Goal: Ask a question

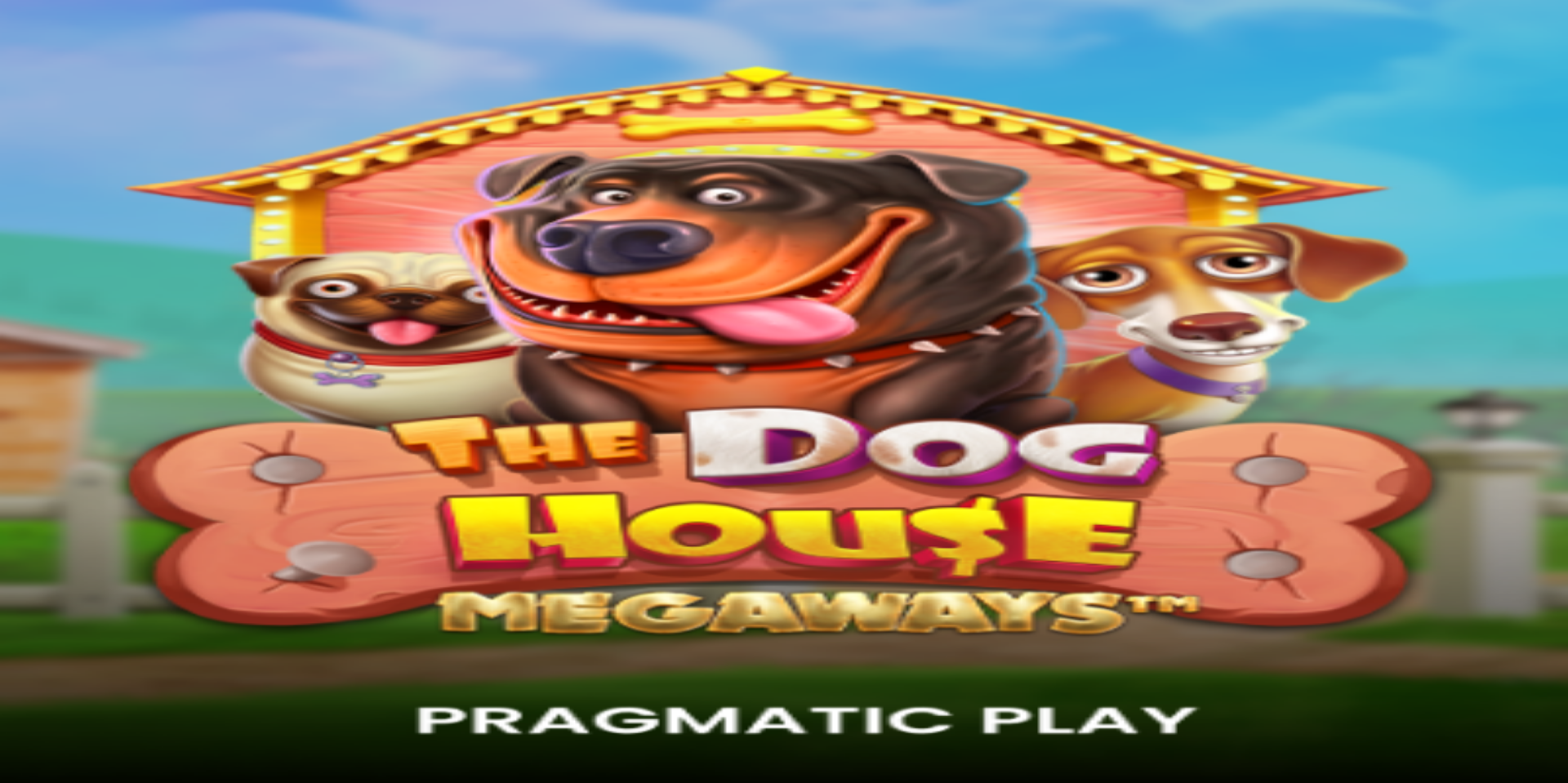
click at [105, 65] on span "Kirjaudu" at bounding box center [113, 60] width 40 height 13
click at [155, 652] on button "Ymmärrän" at bounding box center [123, 643] width 64 height 17
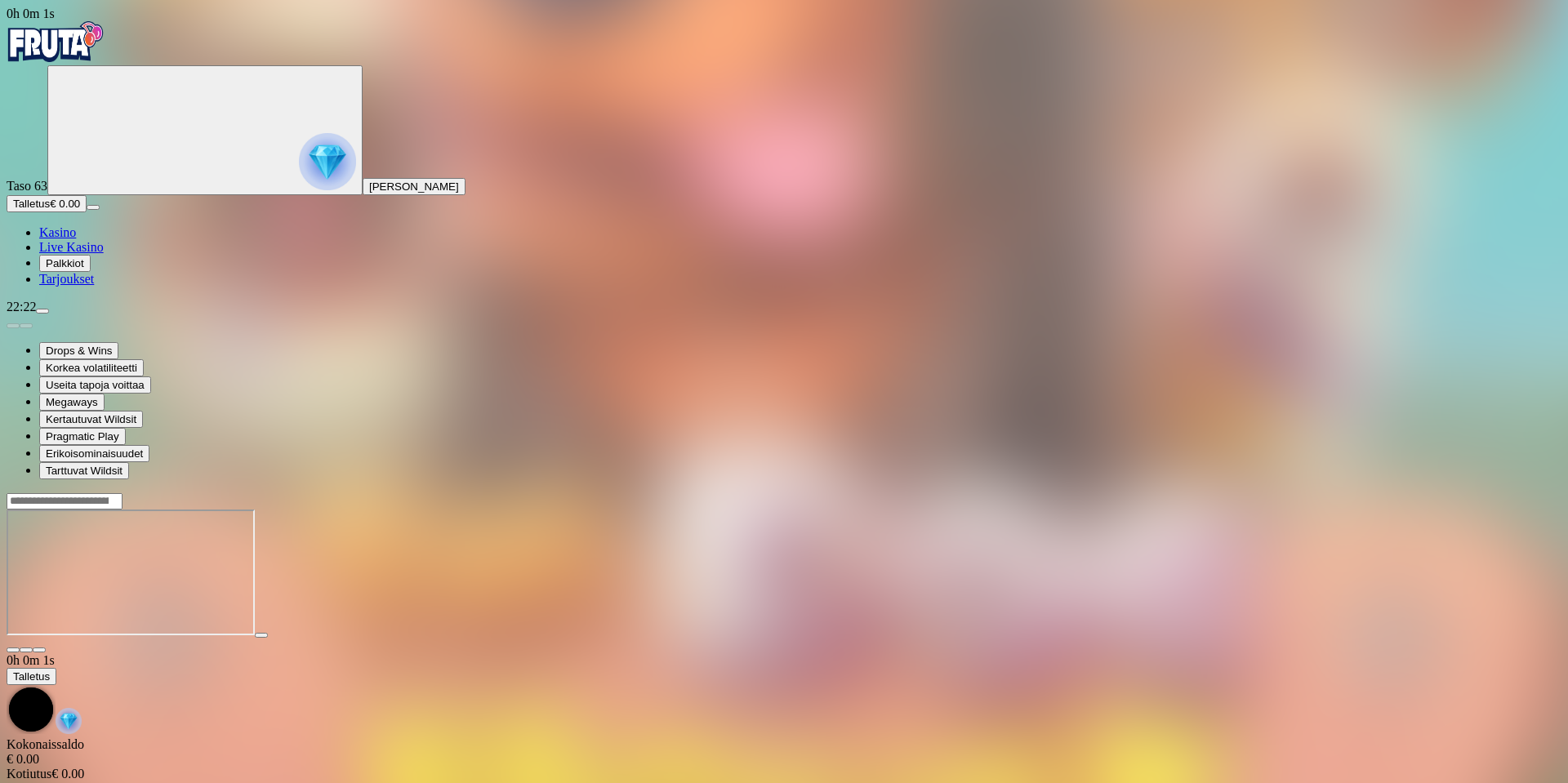
click at [105, 62] on img "Primary" at bounding box center [55, 41] width 98 height 41
click at [105, 50] on img "Primary" at bounding box center [55, 41] width 98 height 41
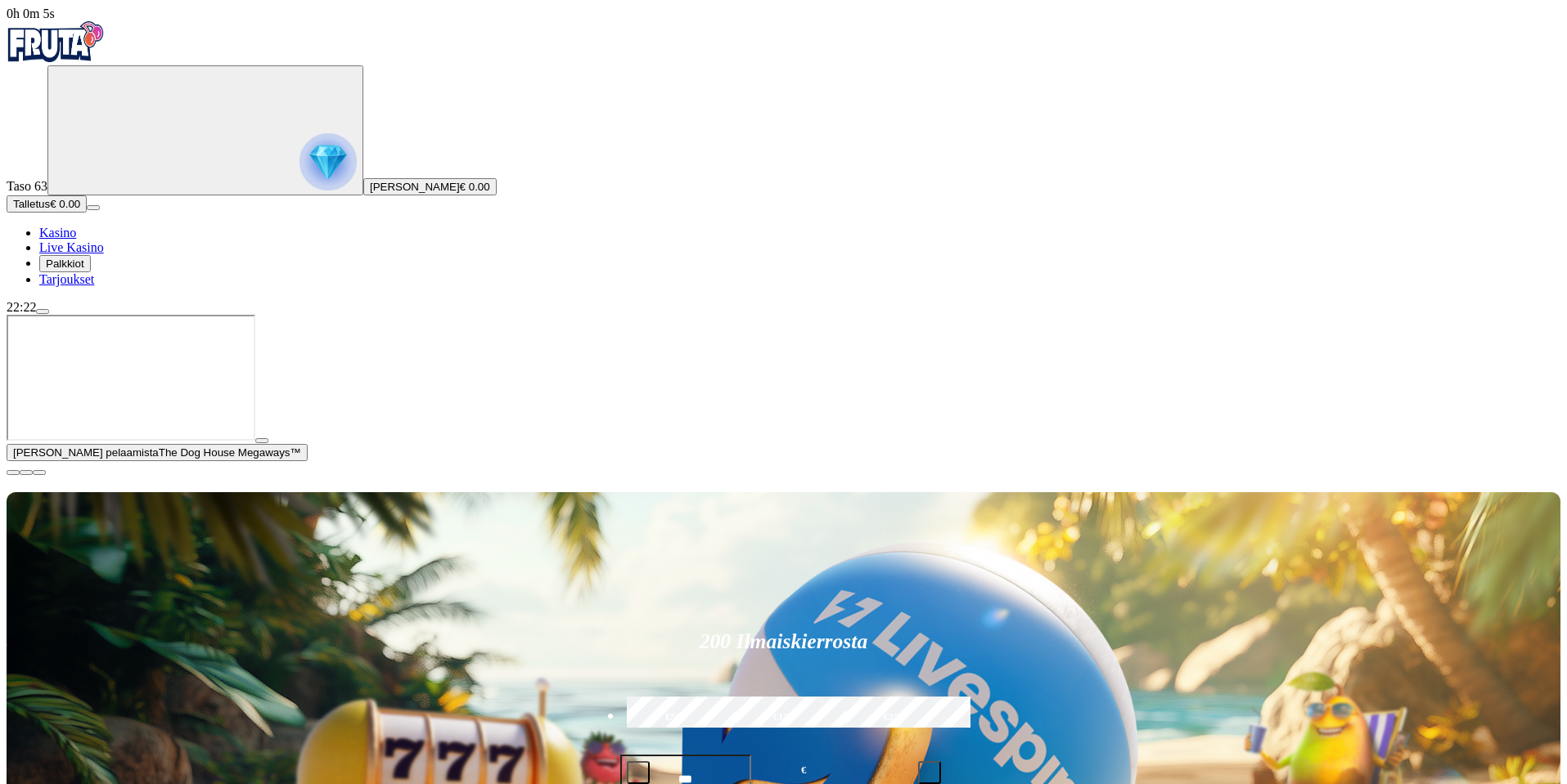
click at [42, 312] on span "menu icon" at bounding box center [42, 312] width 0 height 0
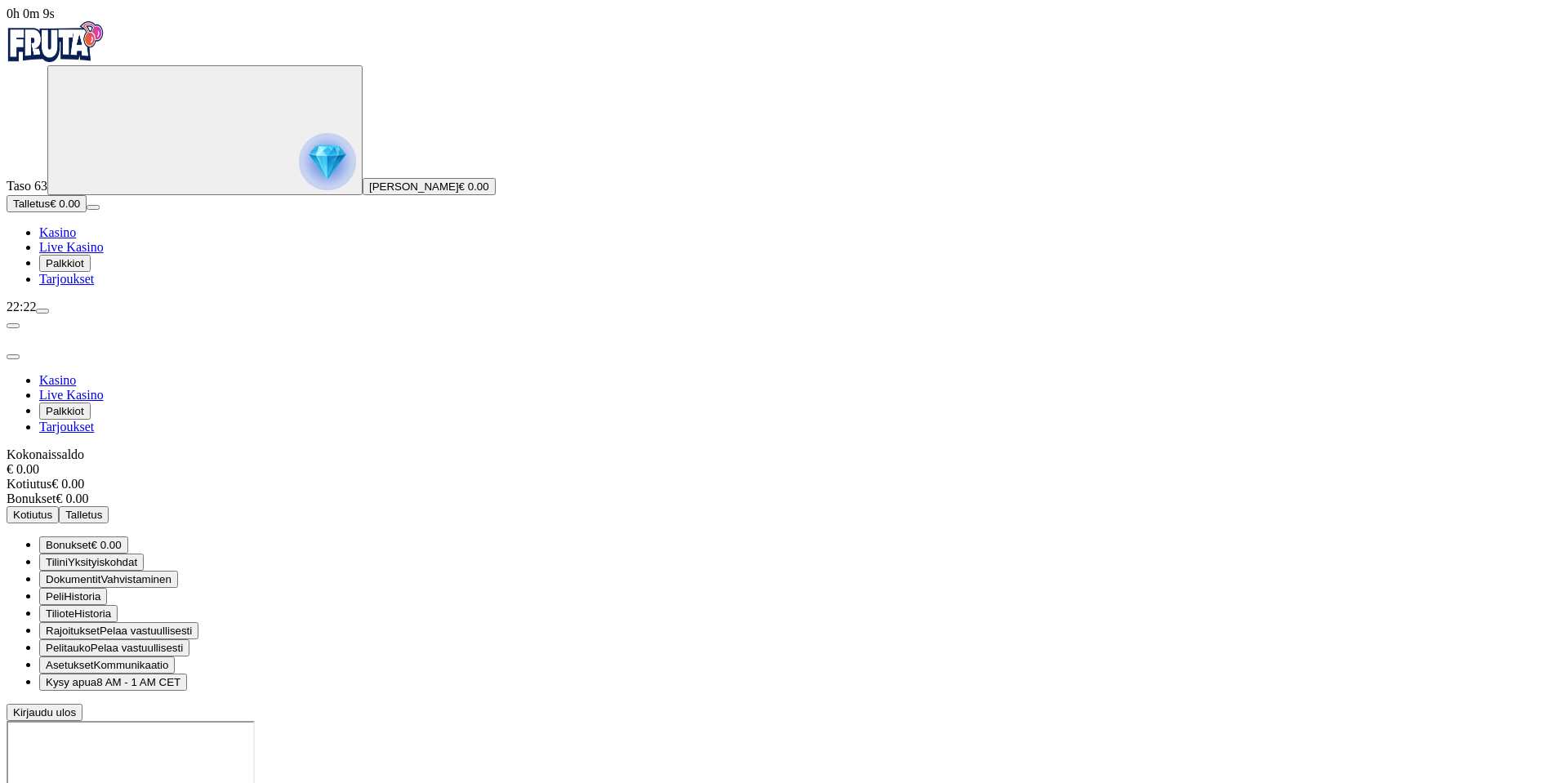
click at [96, 677] on span "Kysy apua" at bounding box center [71, 683] width 50 height 13
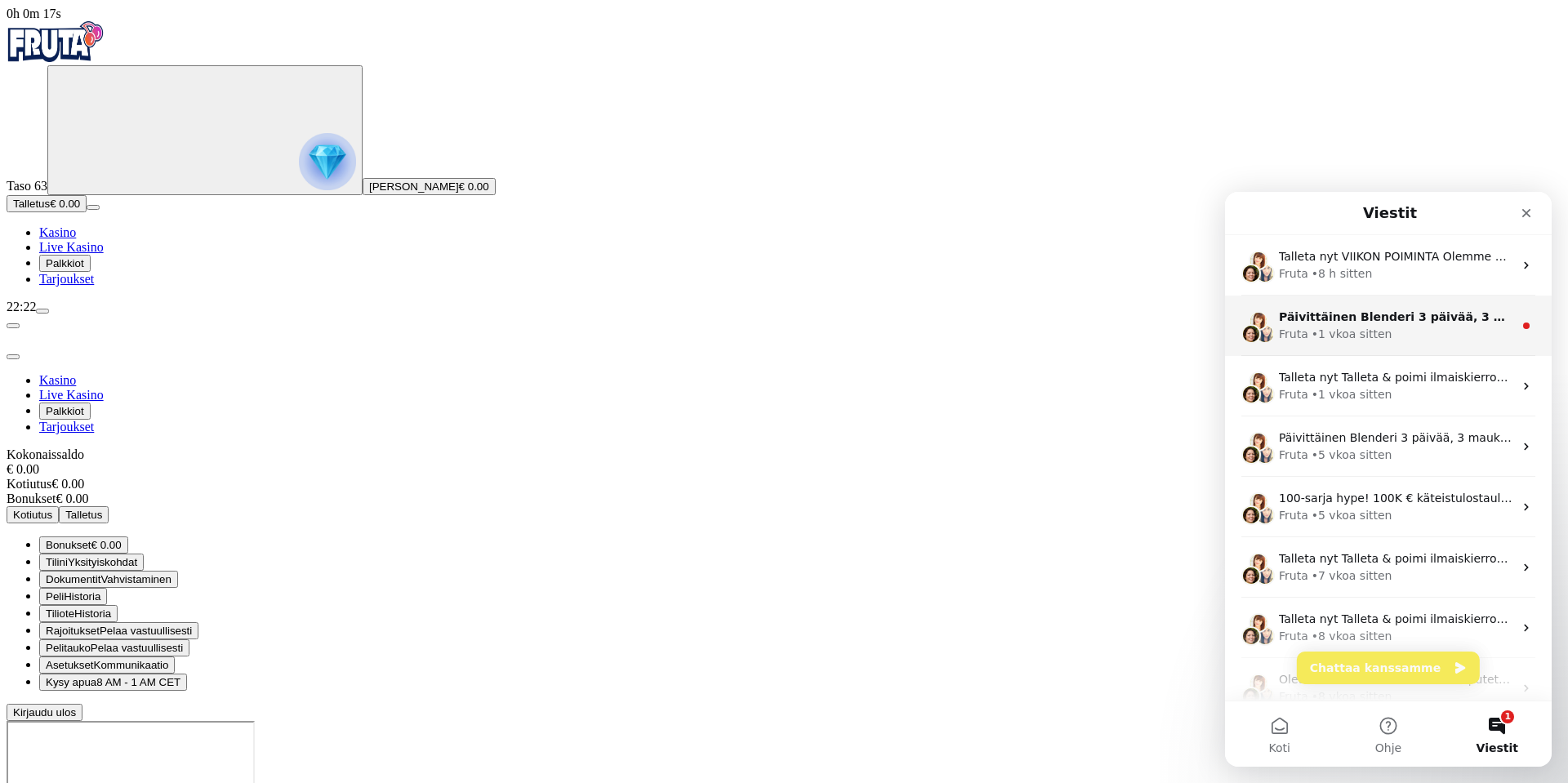
click at [1433, 328] on div "Fruta • 1 vkoa sitten" at bounding box center [1396, 334] width 234 height 17
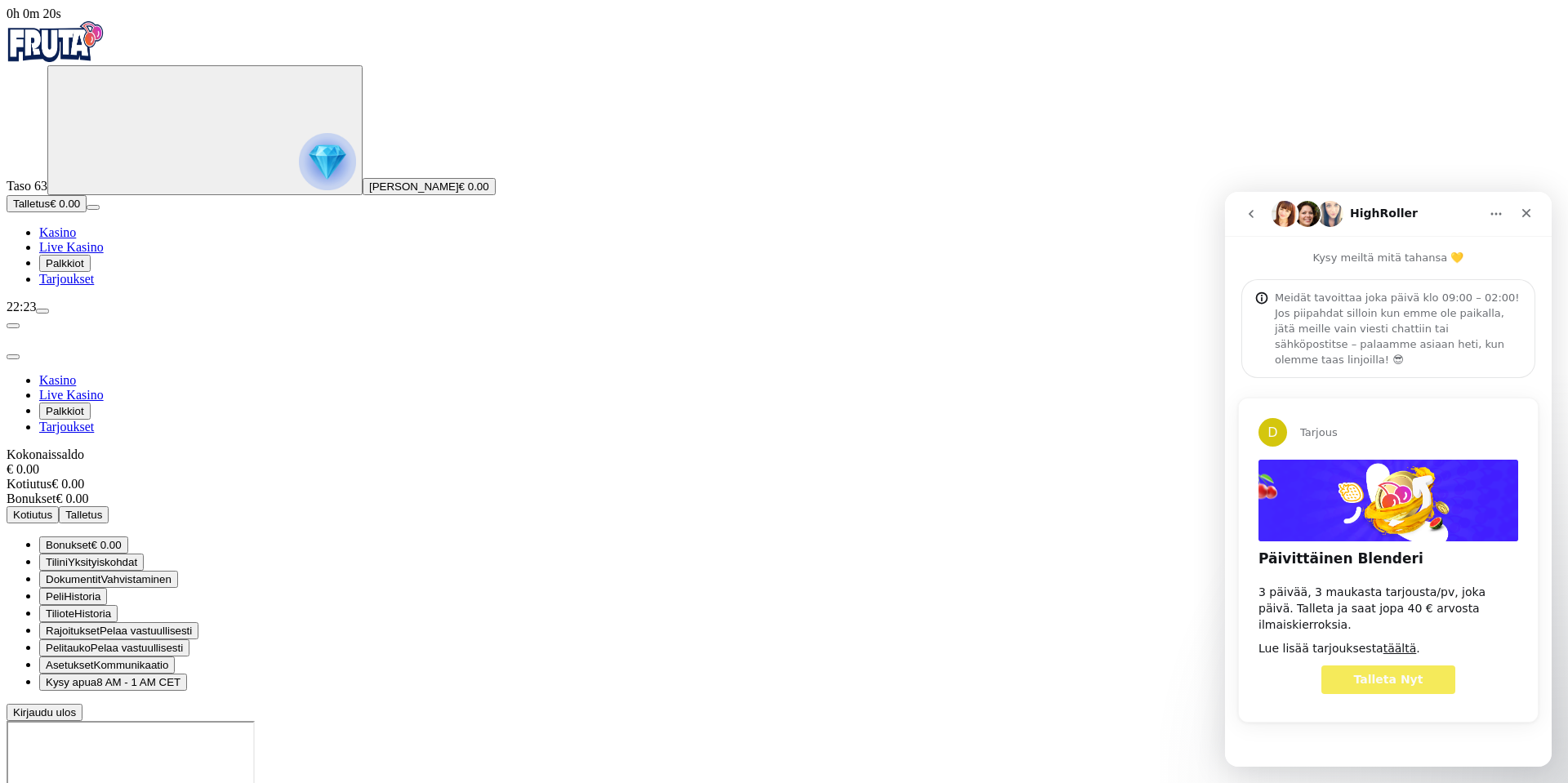
drag, startPoint x: 1316, startPoint y: 293, endPoint x: 1324, endPoint y: 299, distance: 10.0
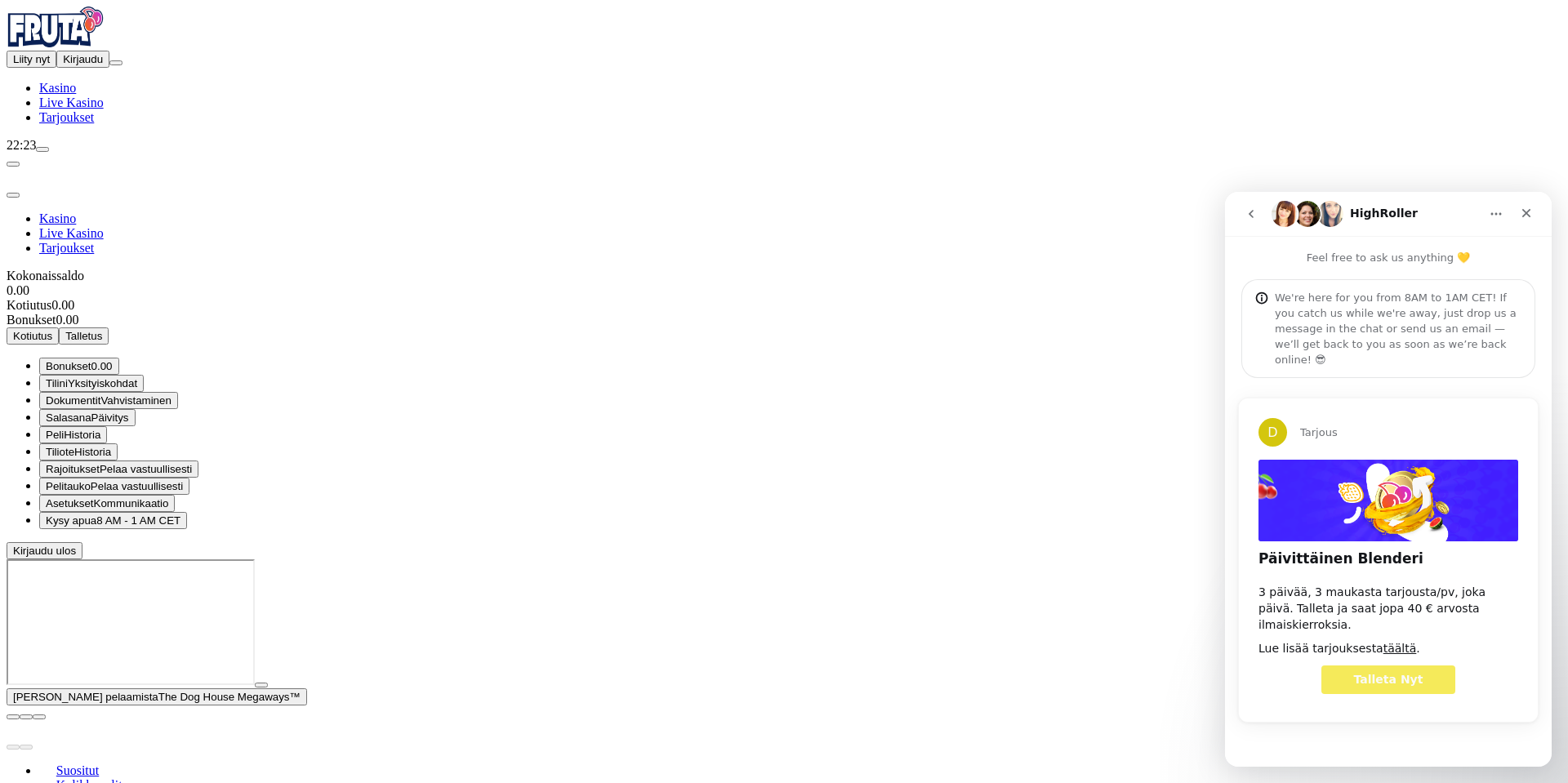
click at [1250, 227] on button "go back" at bounding box center [1251, 214] width 31 height 31
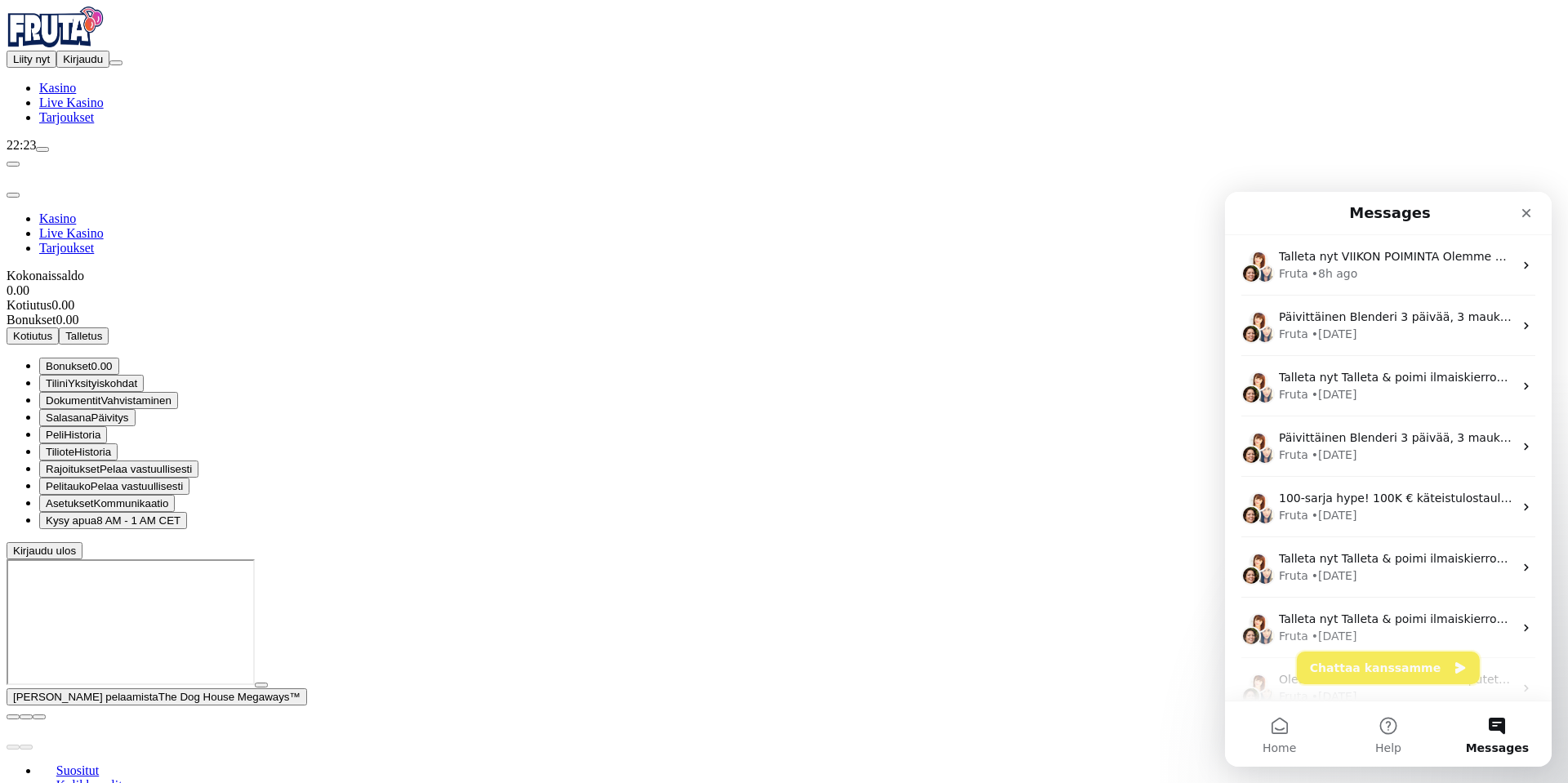
click at [1408, 673] on button "Chattaa kanssamme" at bounding box center [1388, 668] width 183 height 32
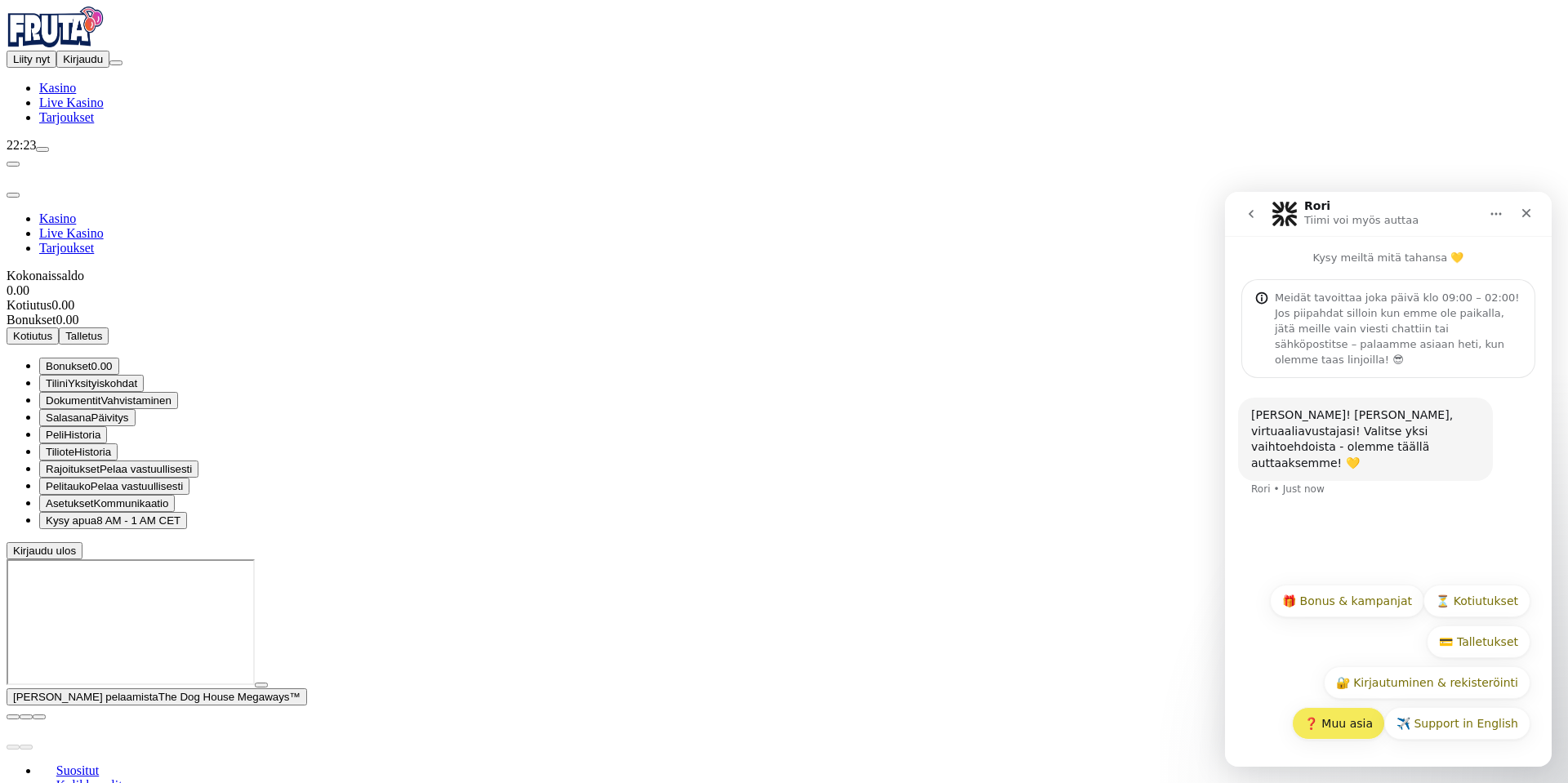
click at [1334, 723] on button "❓ Muu asia" at bounding box center [1338, 723] width 93 height 32
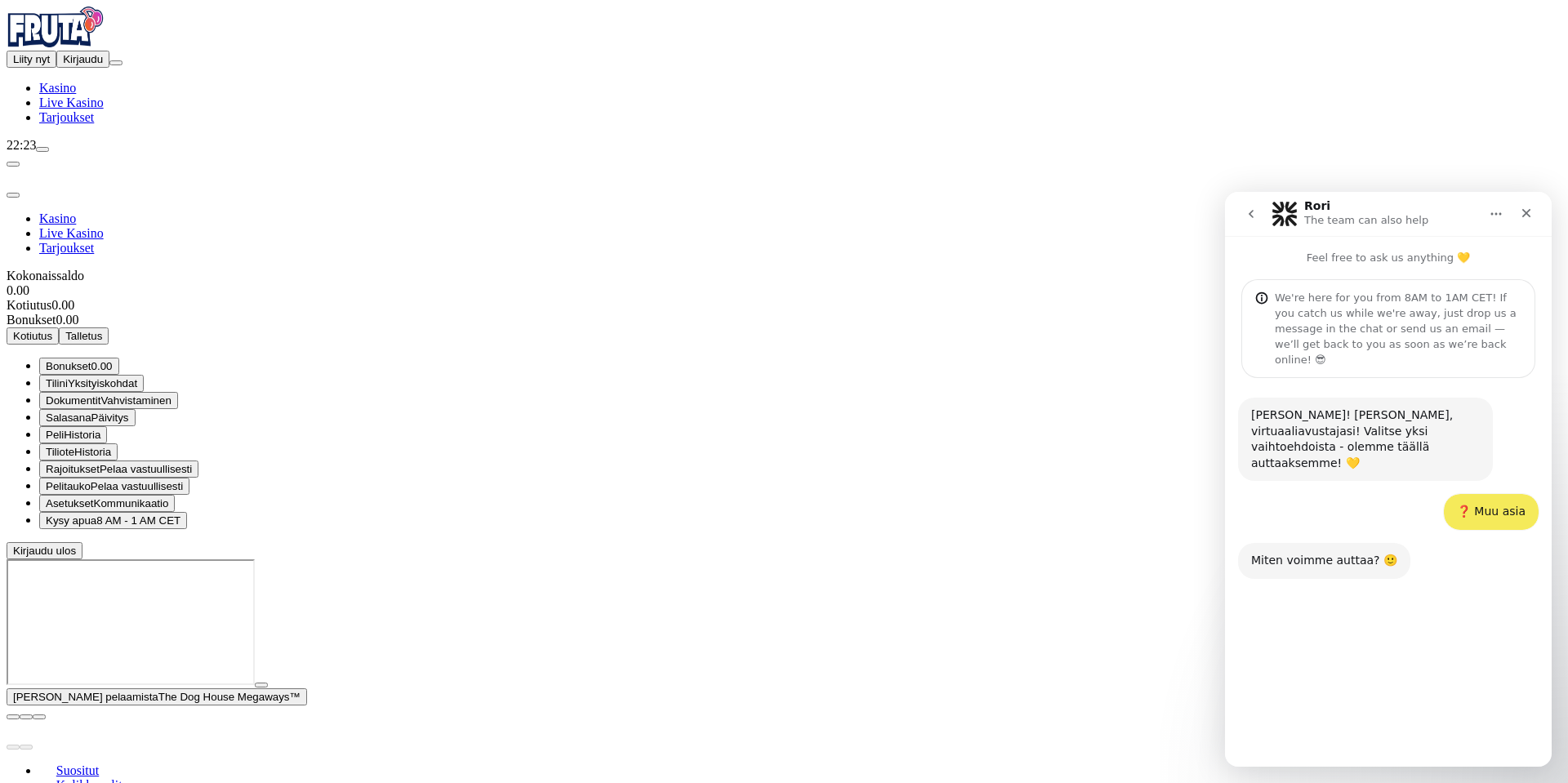
click at [1259, 219] on button "go back" at bounding box center [1251, 214] width 31 height 31
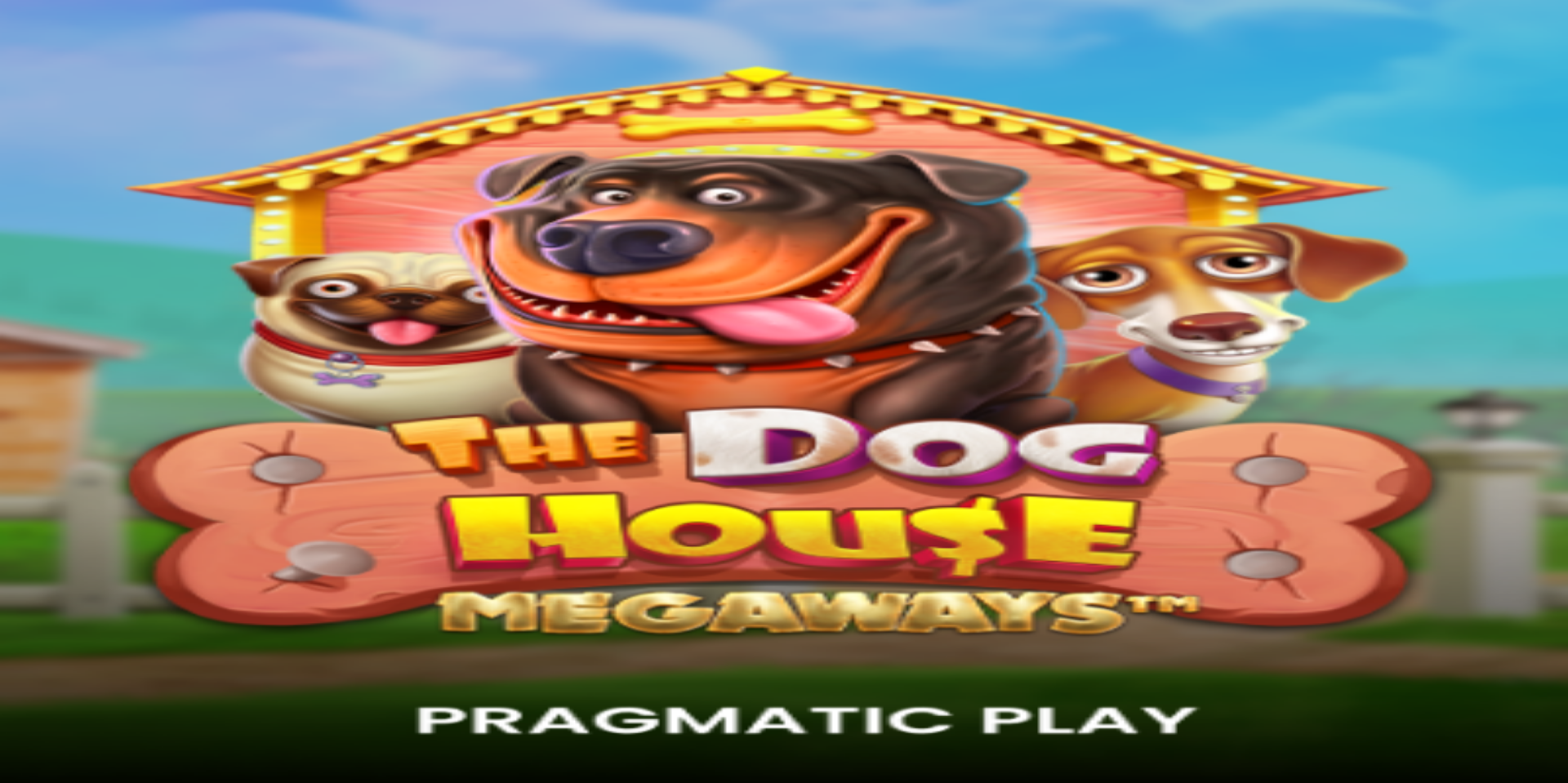
click at [220, 333] on span "Pelaa oikealla rahalla" at bounding box center [168, 339] width 104 height 13
click at [105, 38] on img "Primary" at bounding box center [55, 26] width 98 height 41
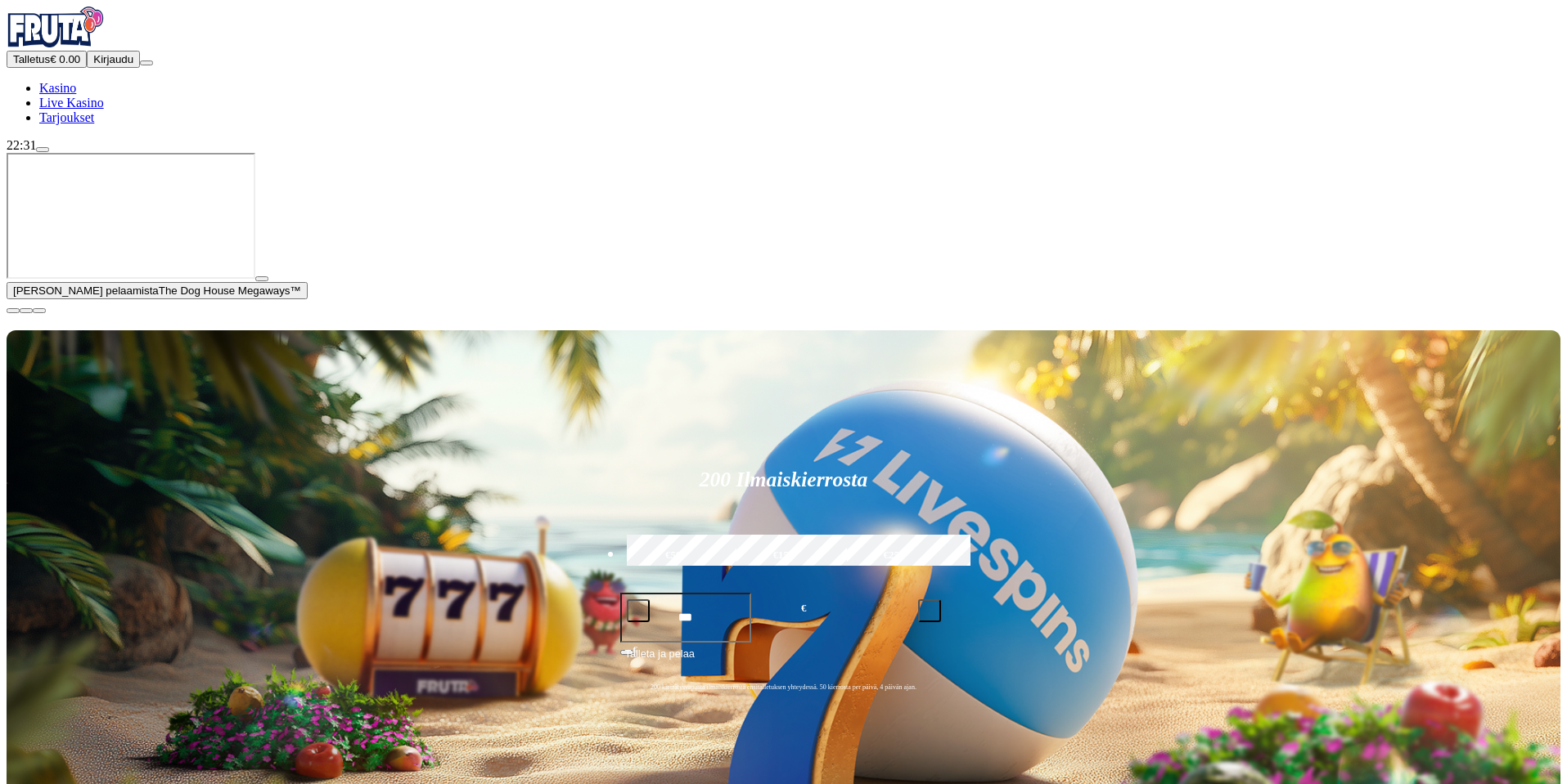
click at [125, 68] on button "Kirjaudu" at bounding box center [113, 59] width 53 height 17
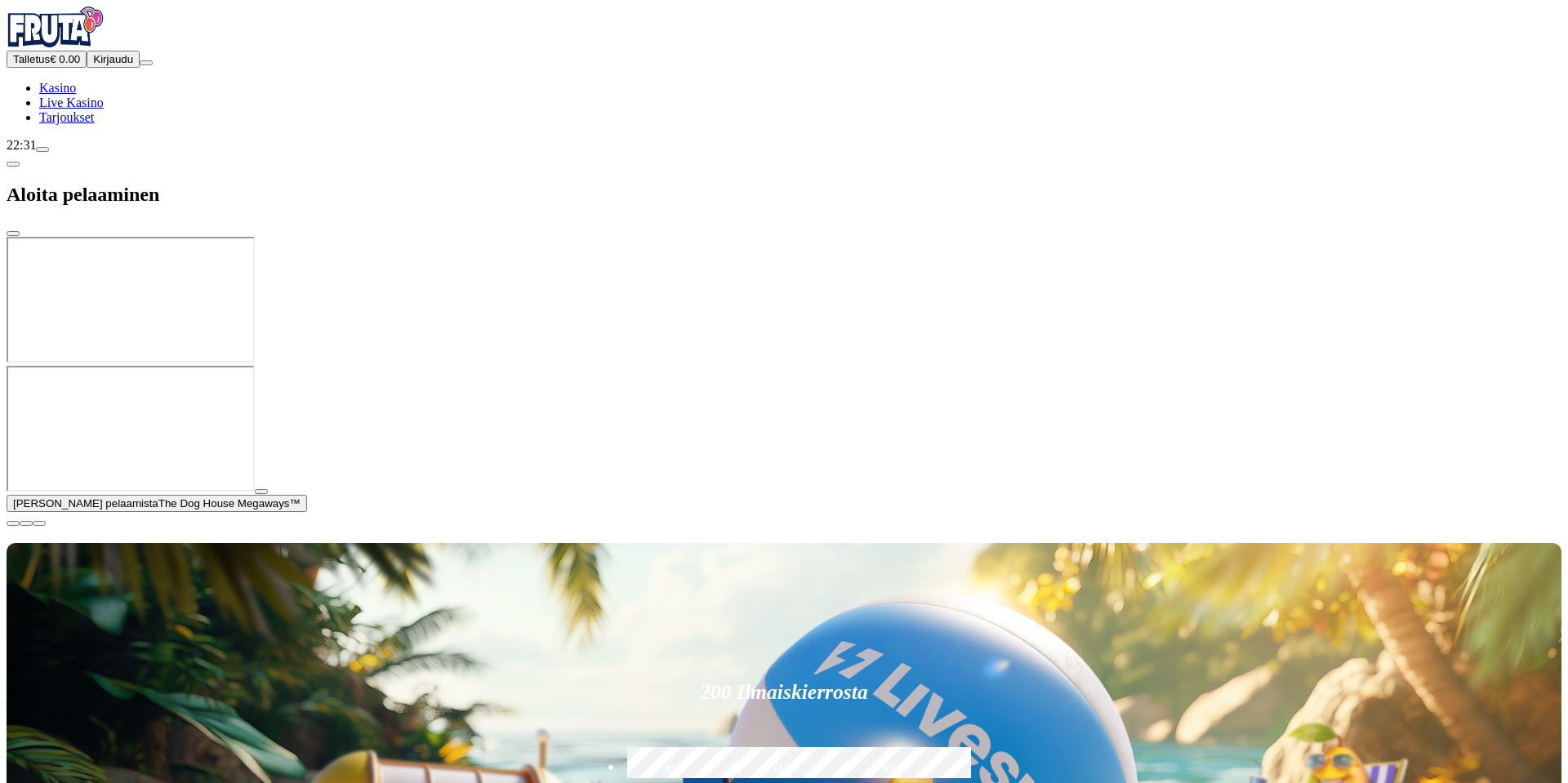
click at [1542, 366] on div at bounding box center [784, 366] width 1554 height 0
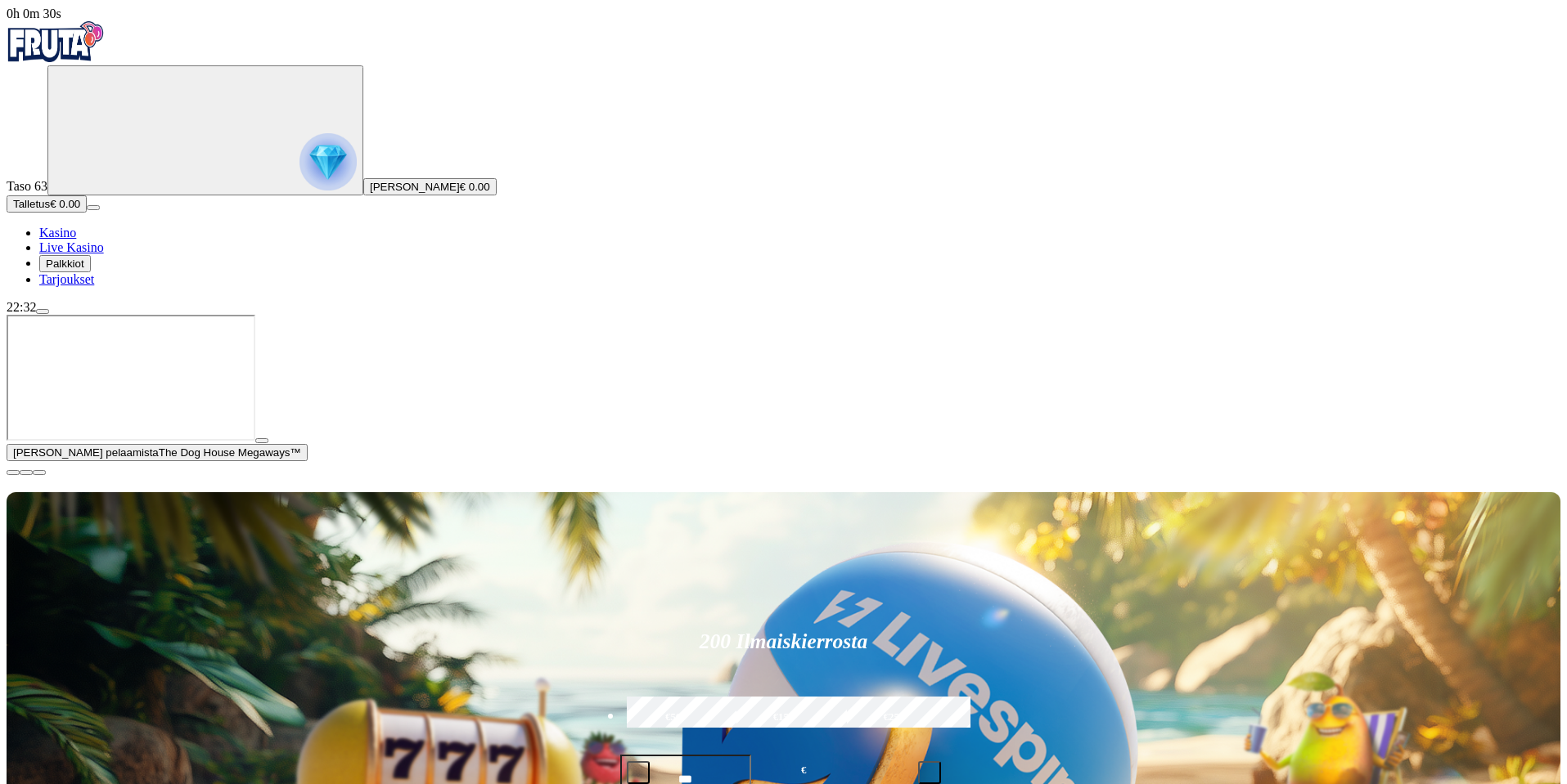
click at [42, 312] on span "menu icon" at bounding box center [42, 312] width 0 height 0
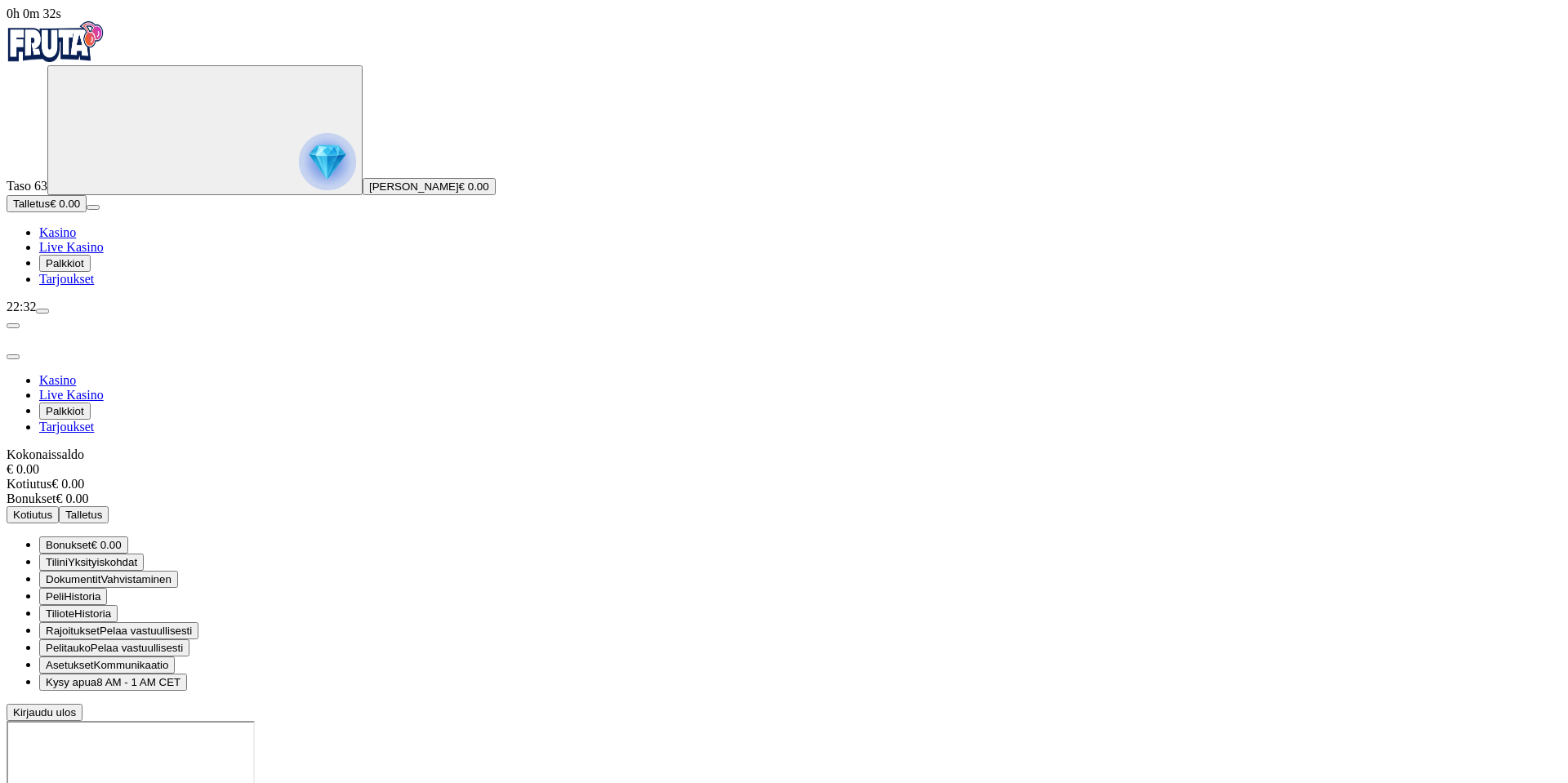
click at [102, 509] on span "Talletus" at bounding box center [83, 515] width 37 height 13
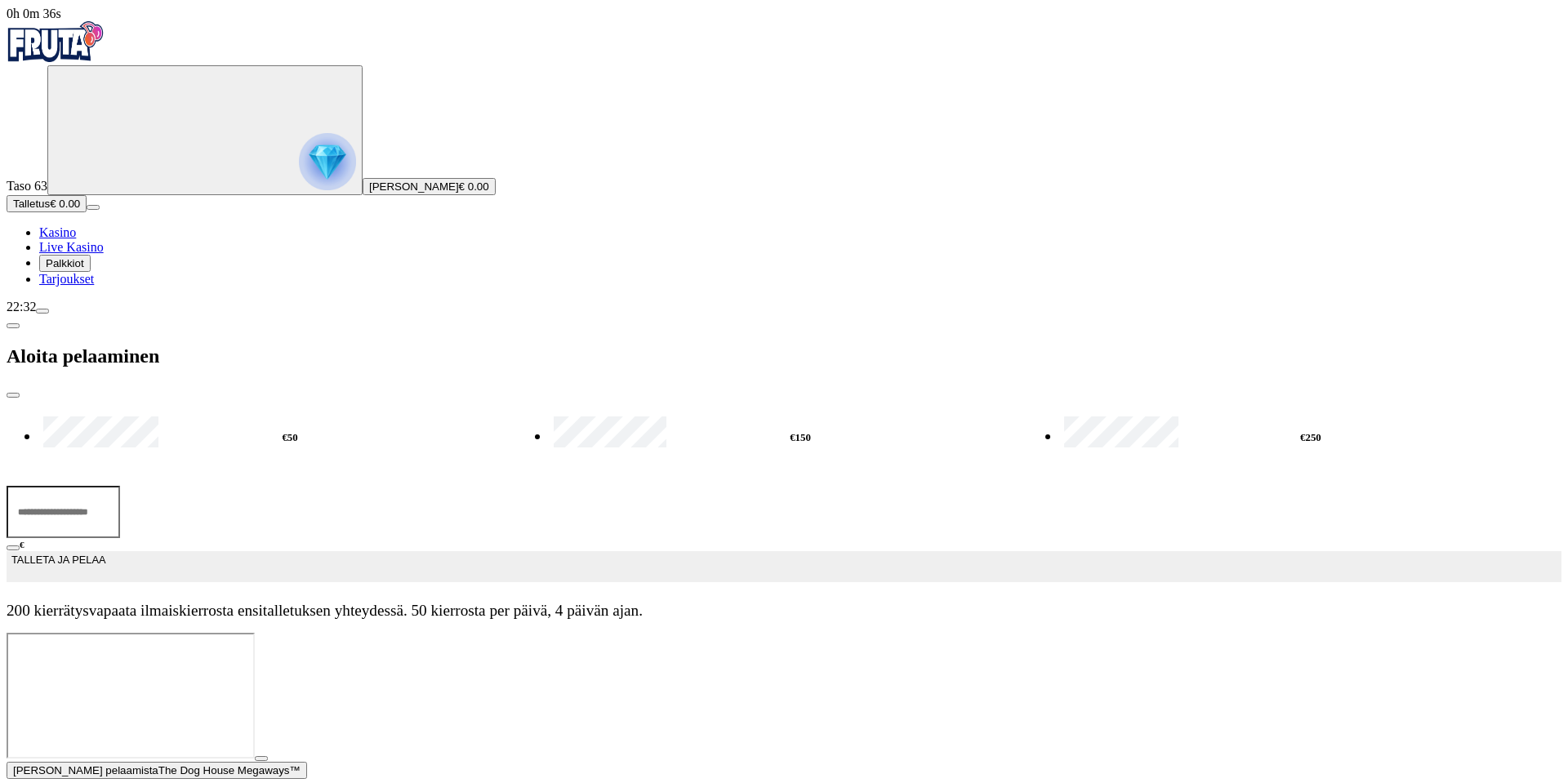
click at [94, 286] on span "Tarjoukset" at bounding box center [66, 279] width 55 height 14
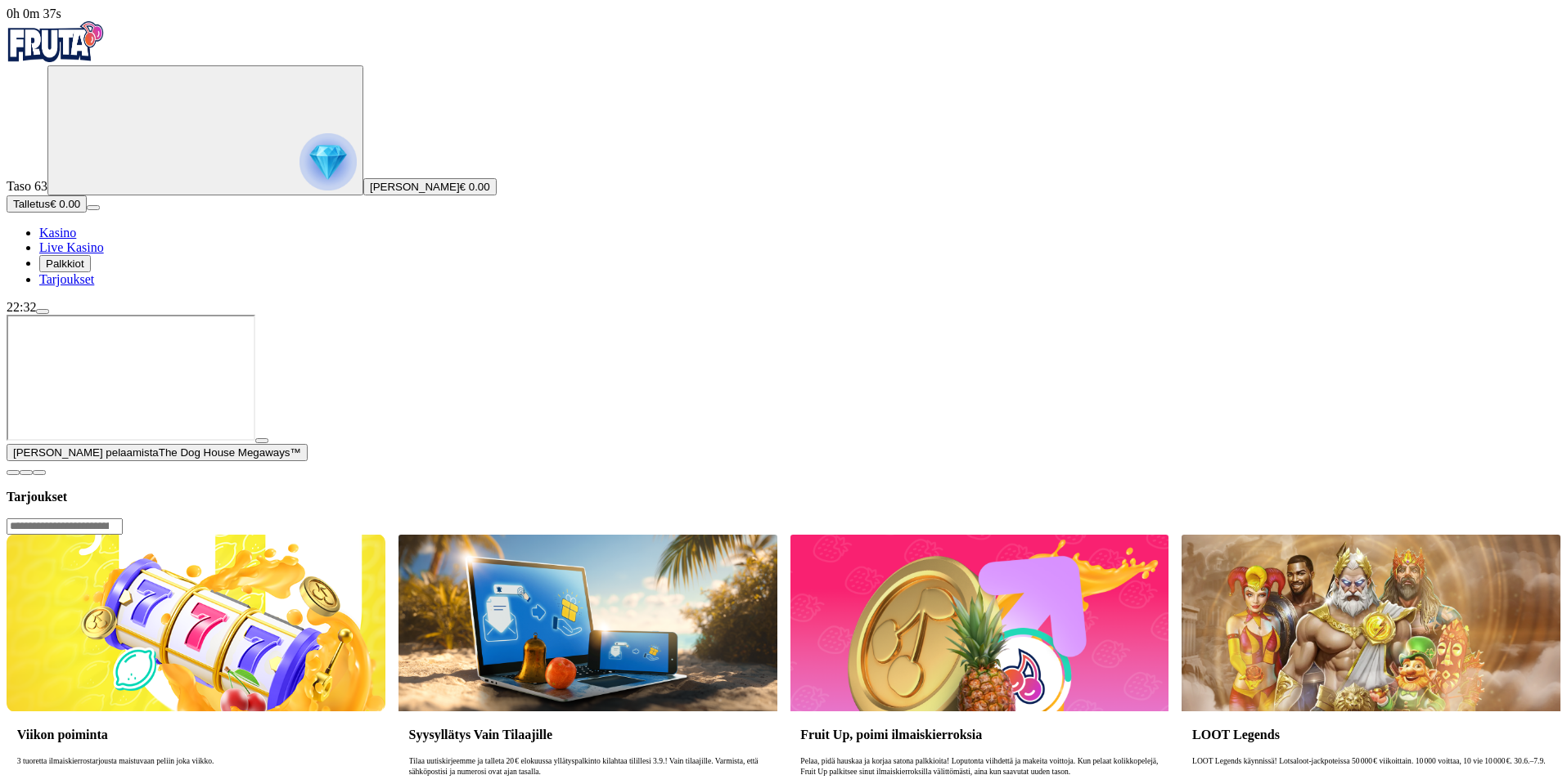
click at [84, 270] on span "Palkkiot" at bounding box center [65, 264] width 39 height 13
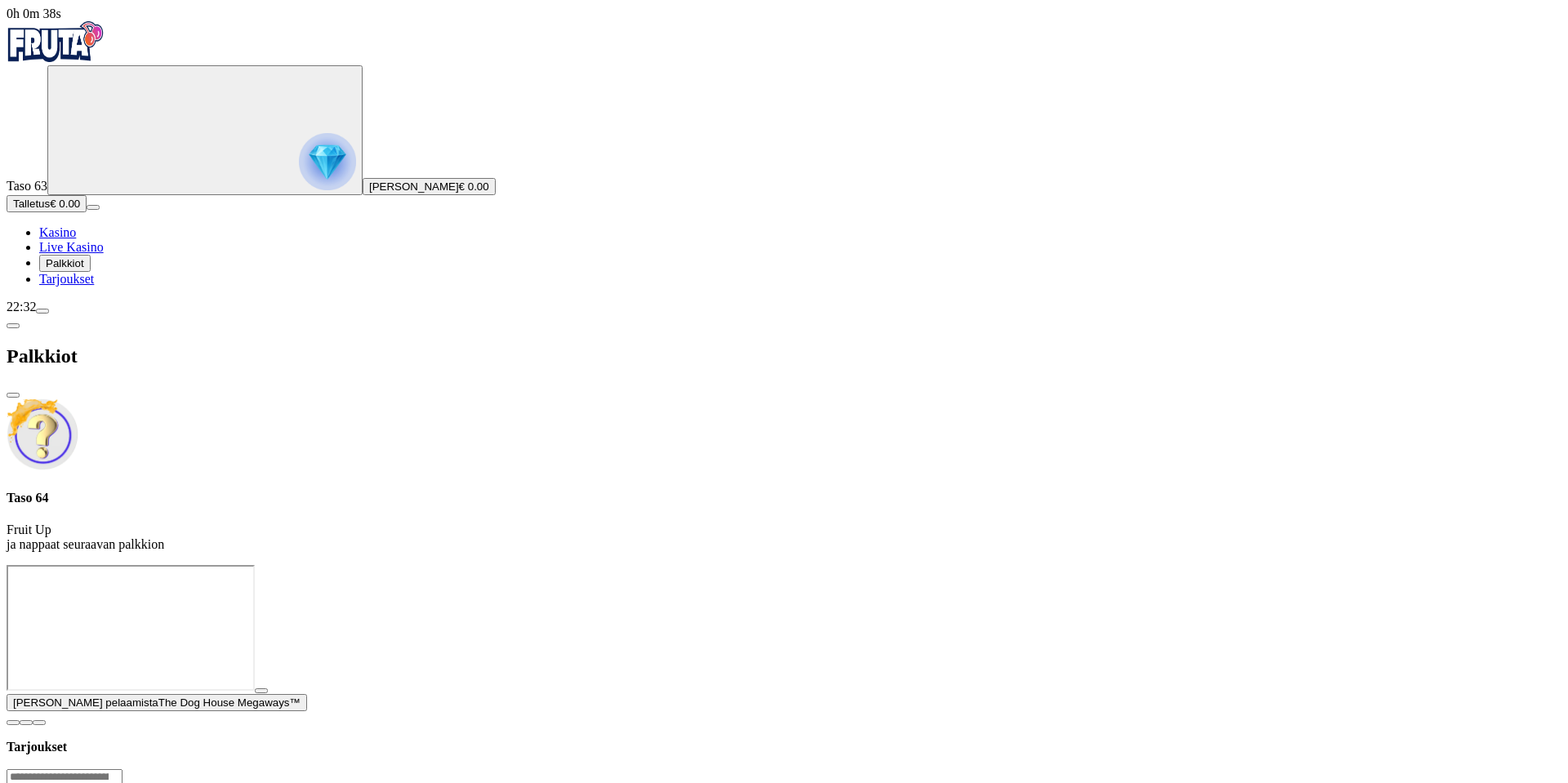
click at [13, 326] on span "chevron-left icon" at bounding box center [13, 326] width 0 height 0
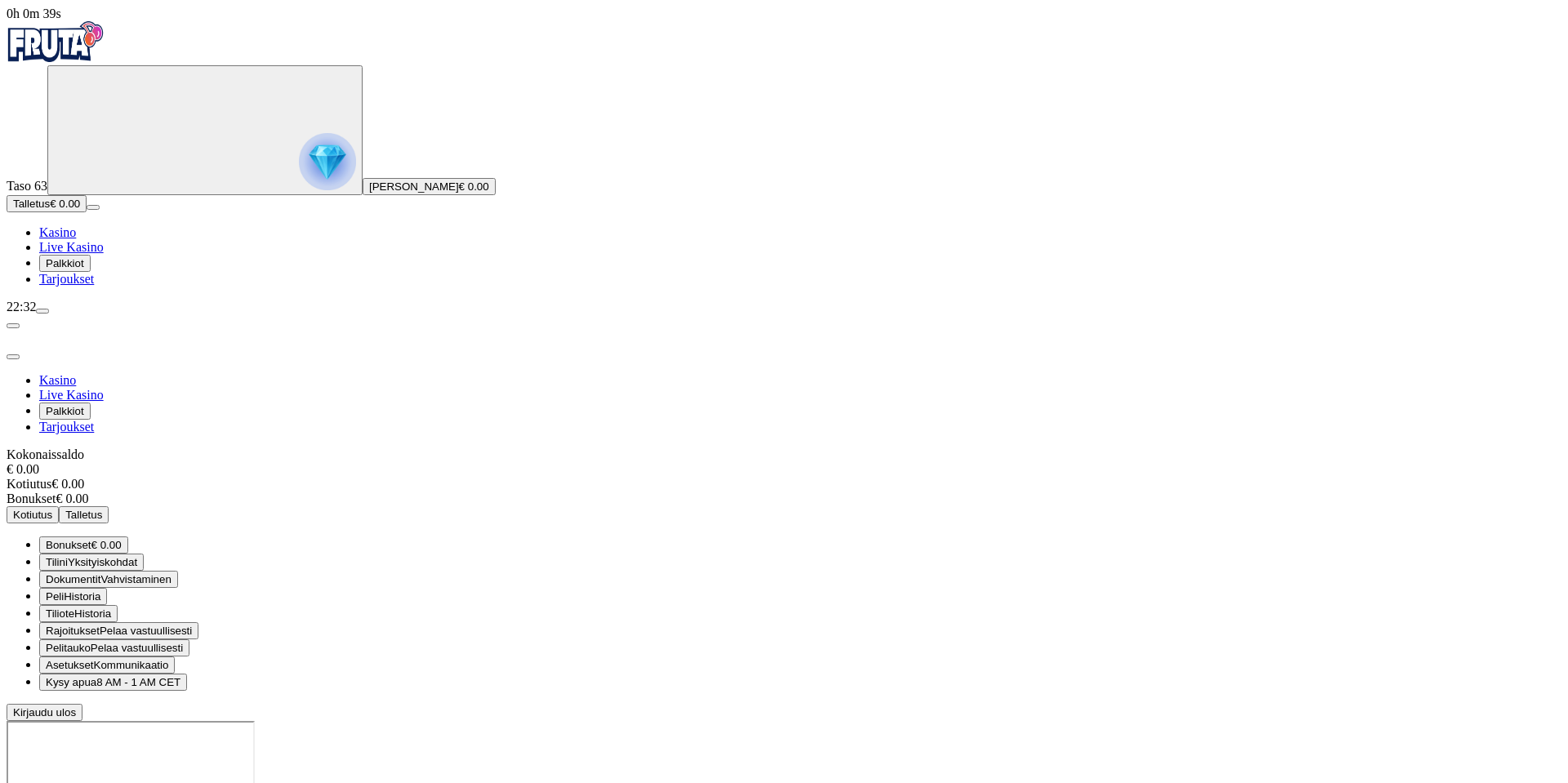
click at [298, 186] on img "Primary" at bounding box center [326, 161] width 57 height 57
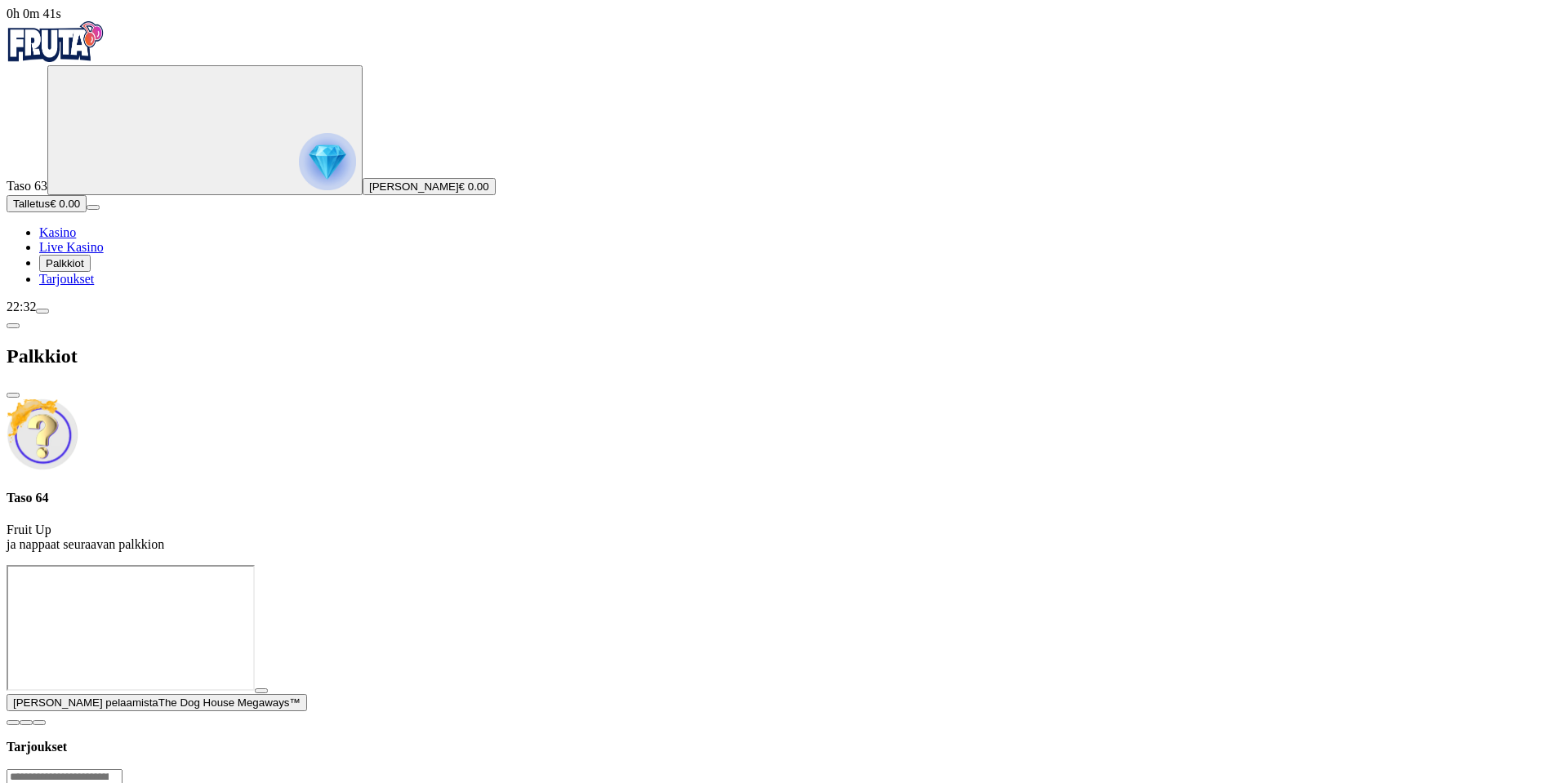
click at [42, 311] on span "menu icon" at bounding box center [42, 311] width 0 height 0
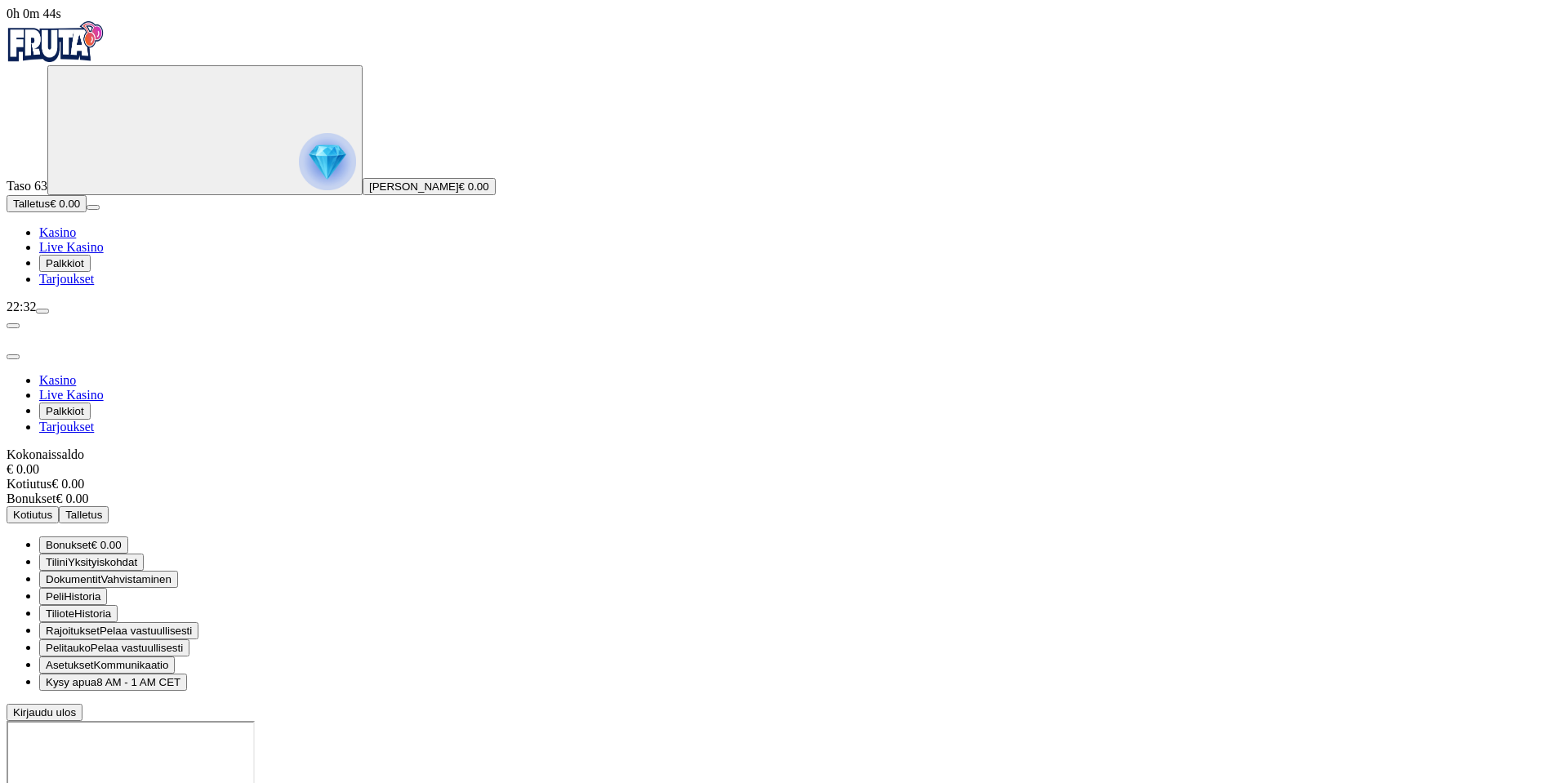
click at [187, 674] on button "Kysy apua 8 AM - 1 AM CET" at bounding box center [113, 682] width 148 height 17
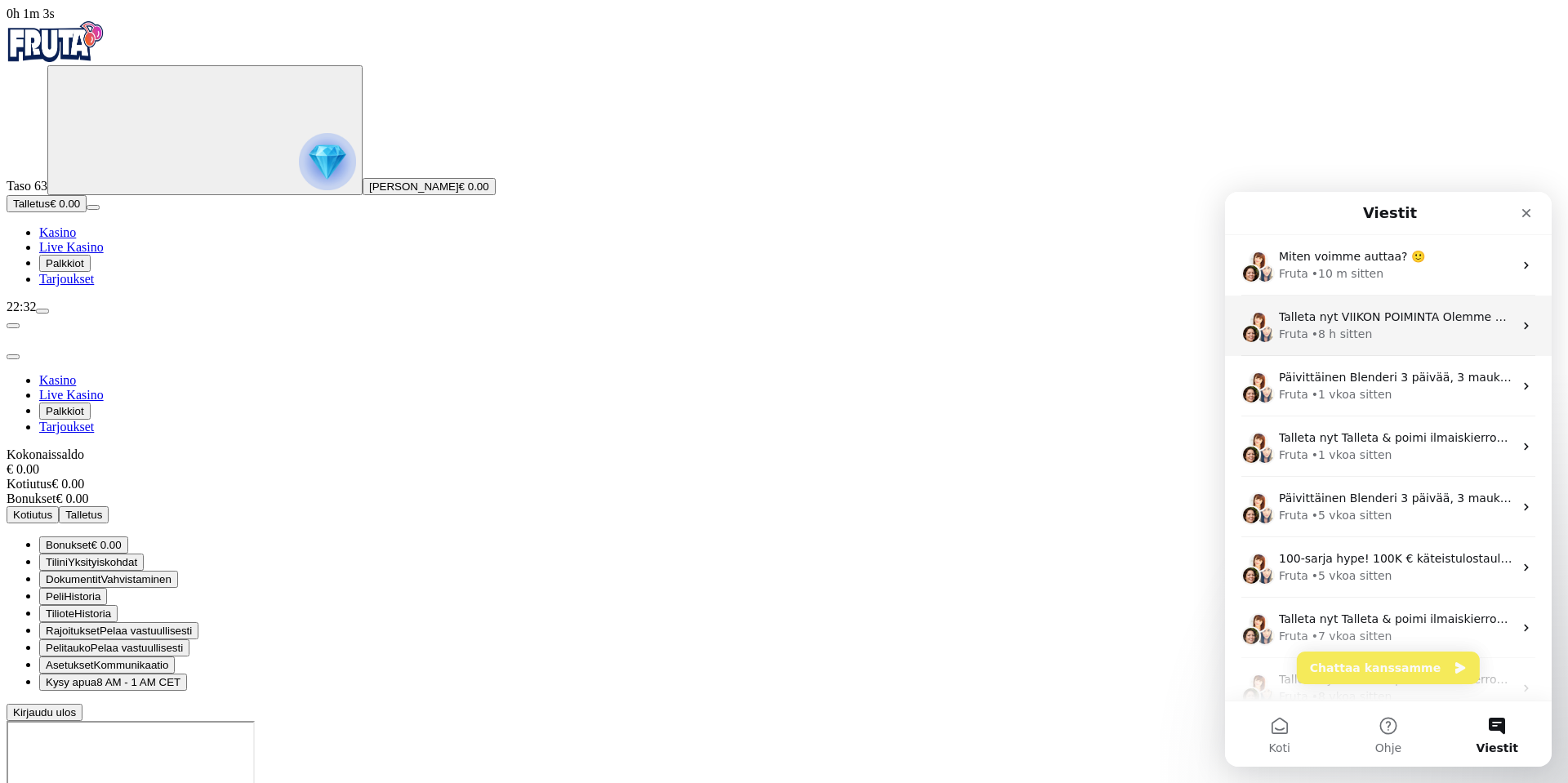
click at [1360, 335] on div "• 8 h sitten" at bounding box center [1342, 334] width 61 height 17
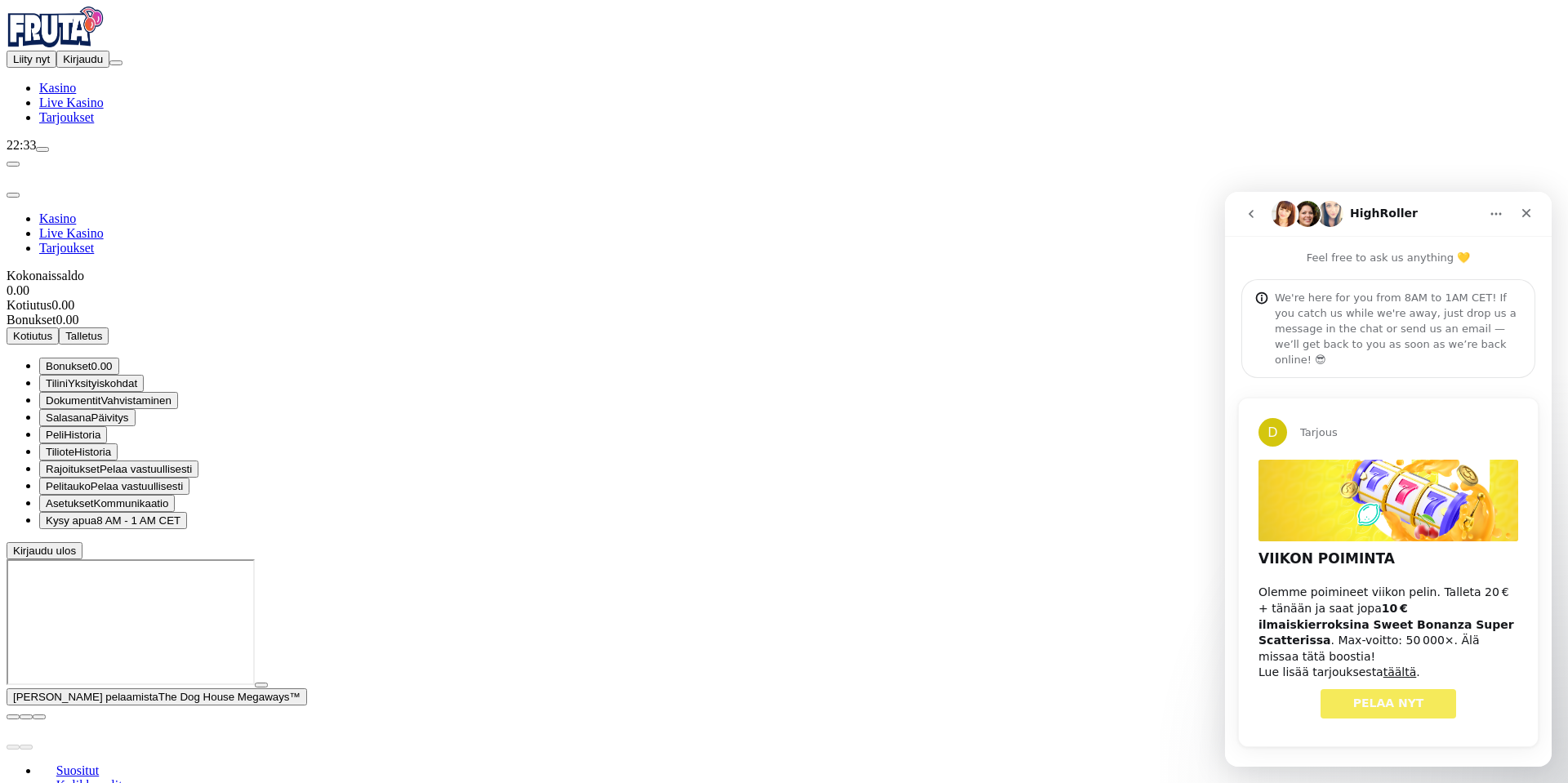
click at [1253, 216] on icon "go back" at bounding box center [1251, 214] width 13 height 13
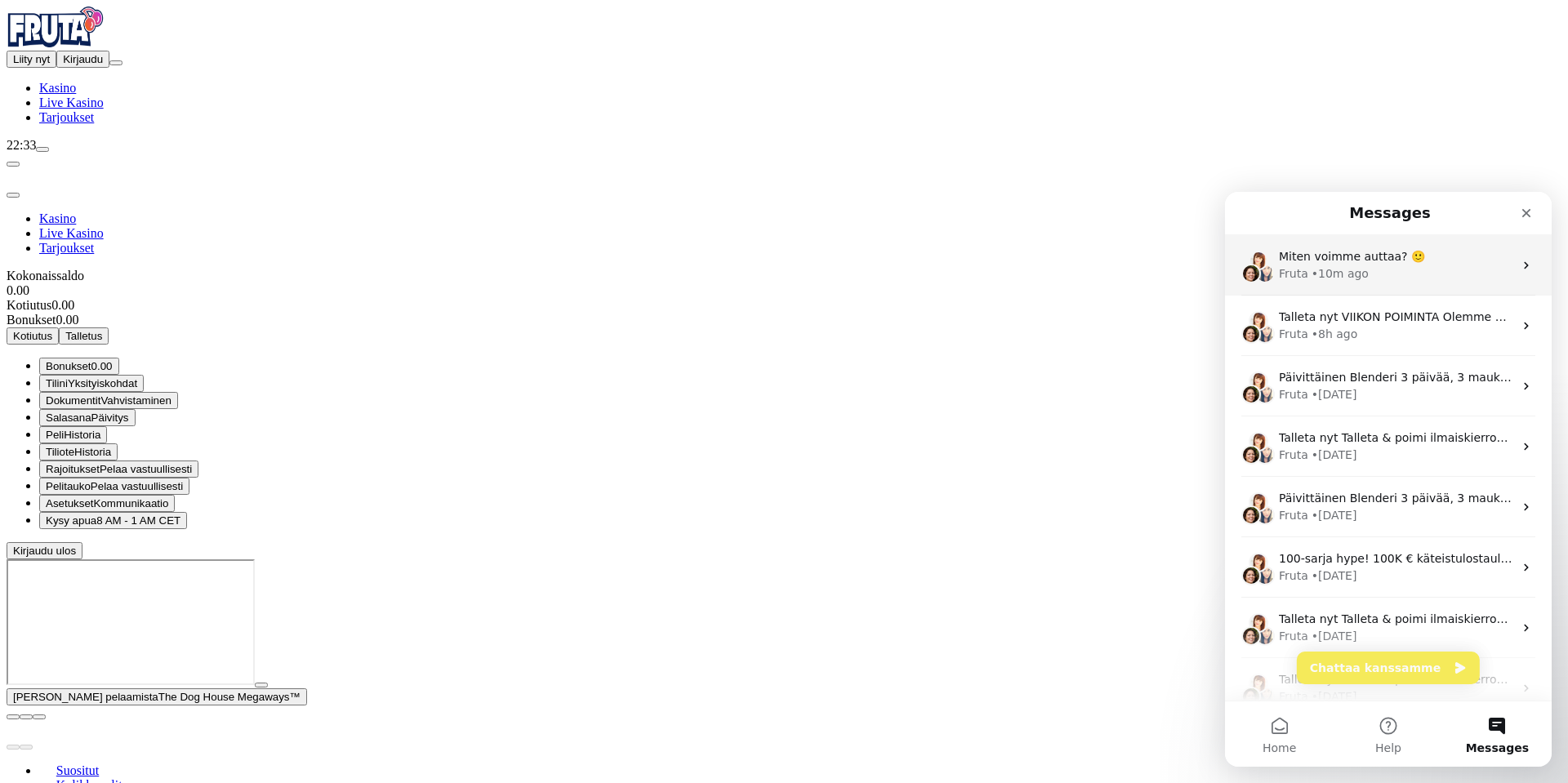
click at [1341, 279] on div "• 10m ago" at bounding box center [1339, 273] width 57 height 17
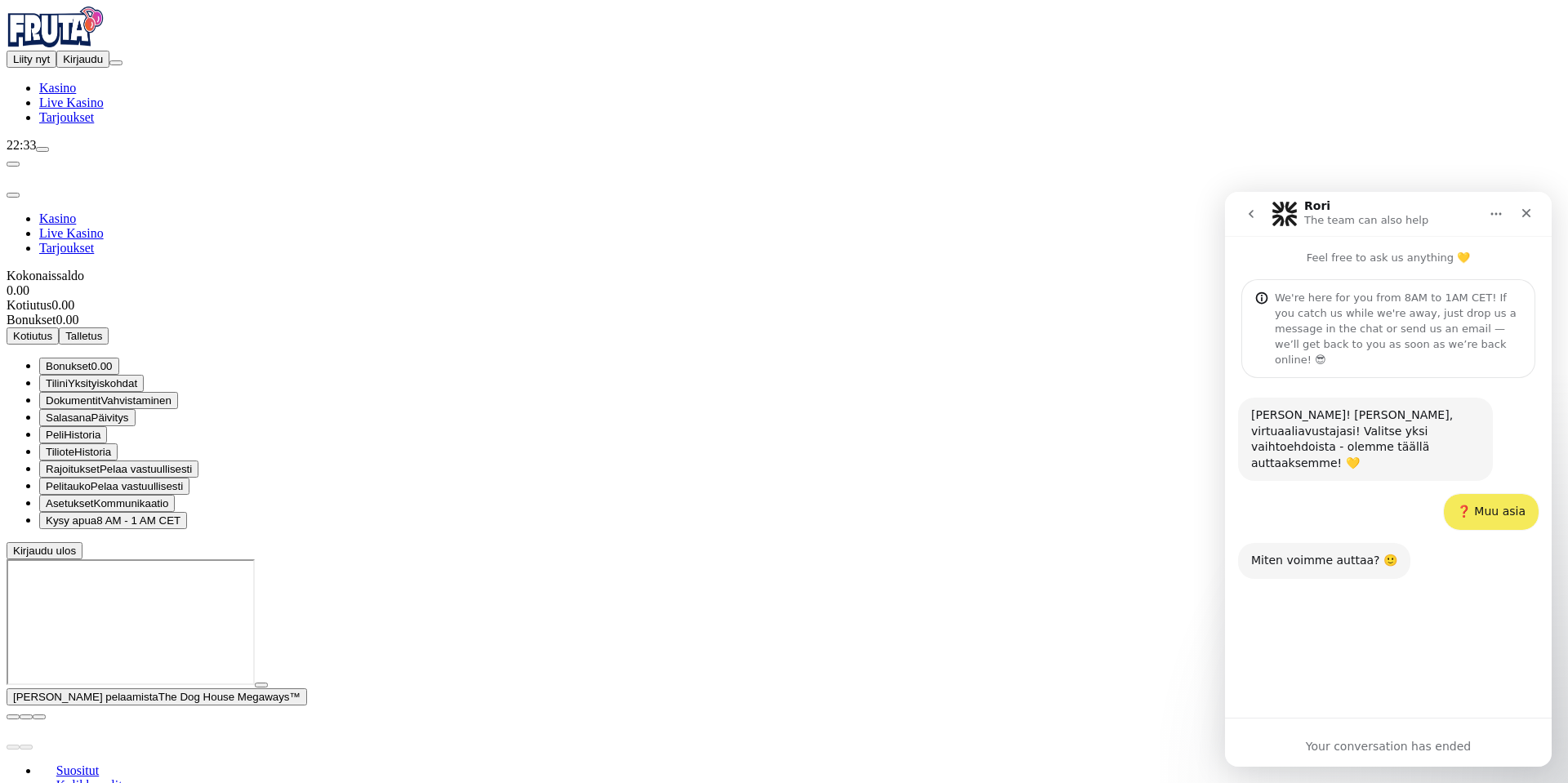
click at [1371, 742] on div "Your conversation has ended" at bounding box center [1388, 747] width 326 height 17
click at [1381, 753] on div "Your conversation has ended" at bounding box center [1388, 747] width 326 height 17
click at [1481, 218] on button "Home" at bounding box center [1496, 214] width 31 height 31
click at [1244, 223] on button "go back" at bounding box center [1251, 214] width 31 height 31
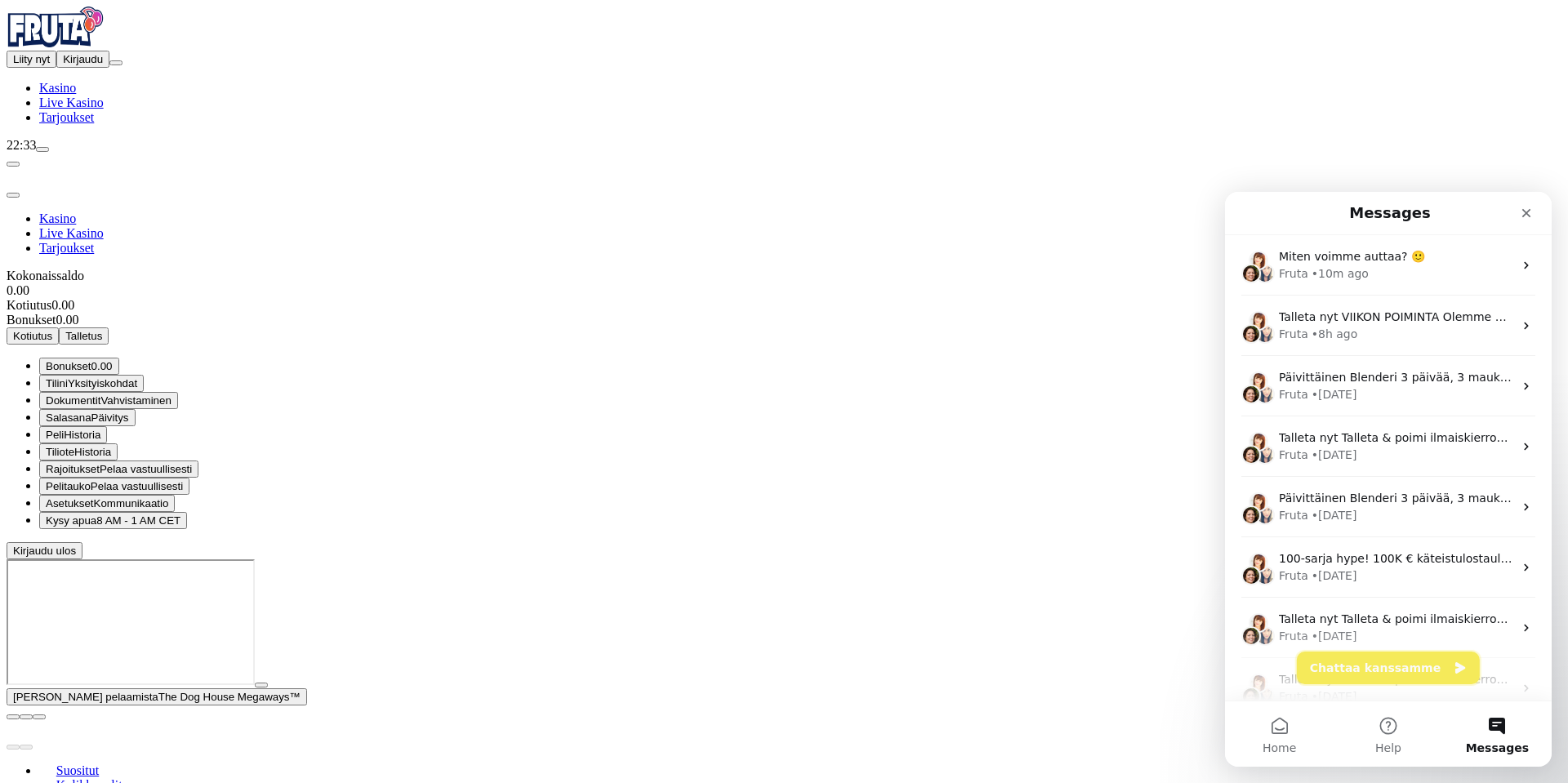
click at [1387, 666] on button "Chattaa kanssamme" at bounding box center [1388, 668] width 183 height 32
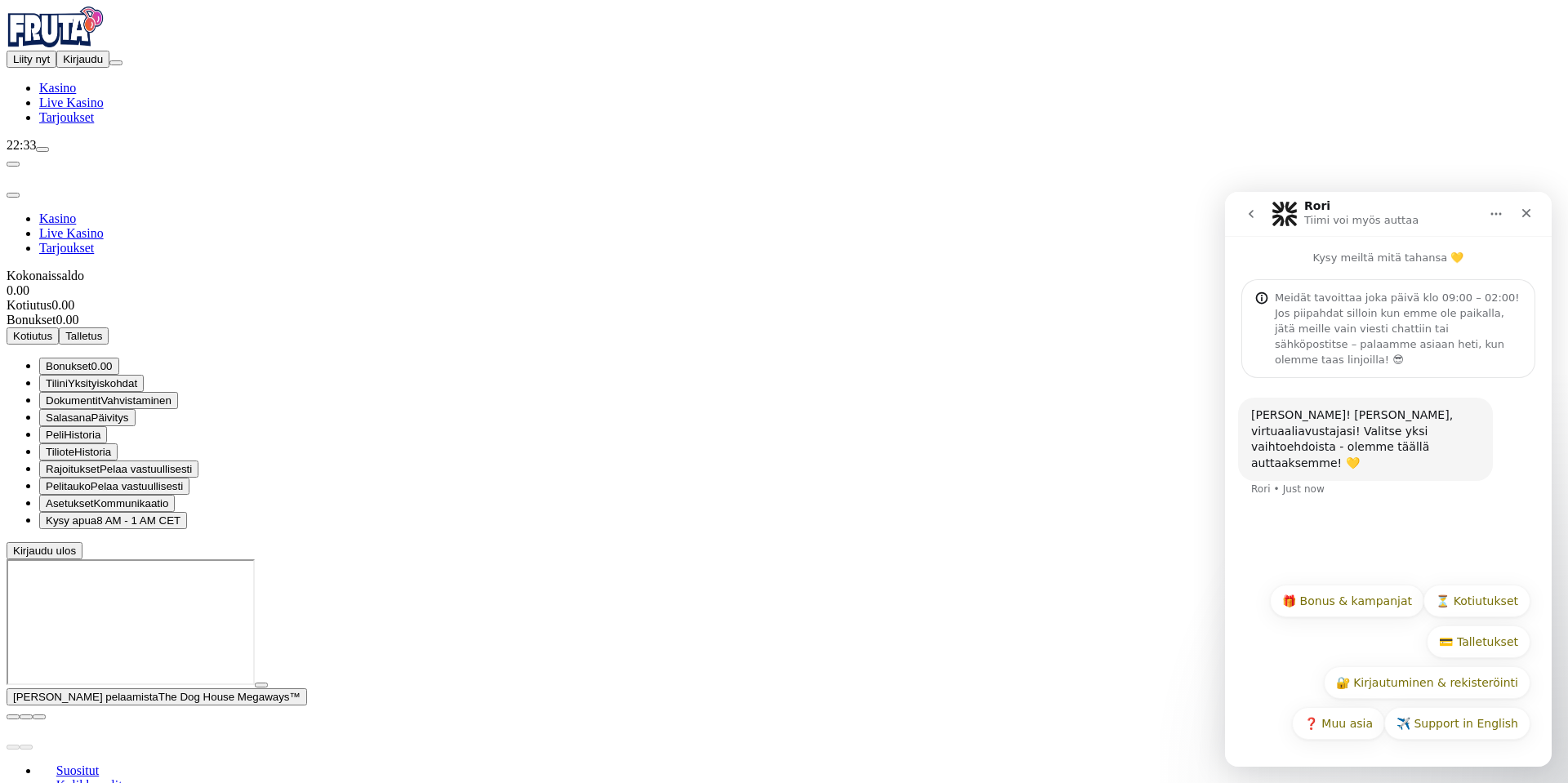
click at [1377, 607] on button "🎁 Bonus & kampanjat" at bounding box center [1346, 601] width 154 height 32
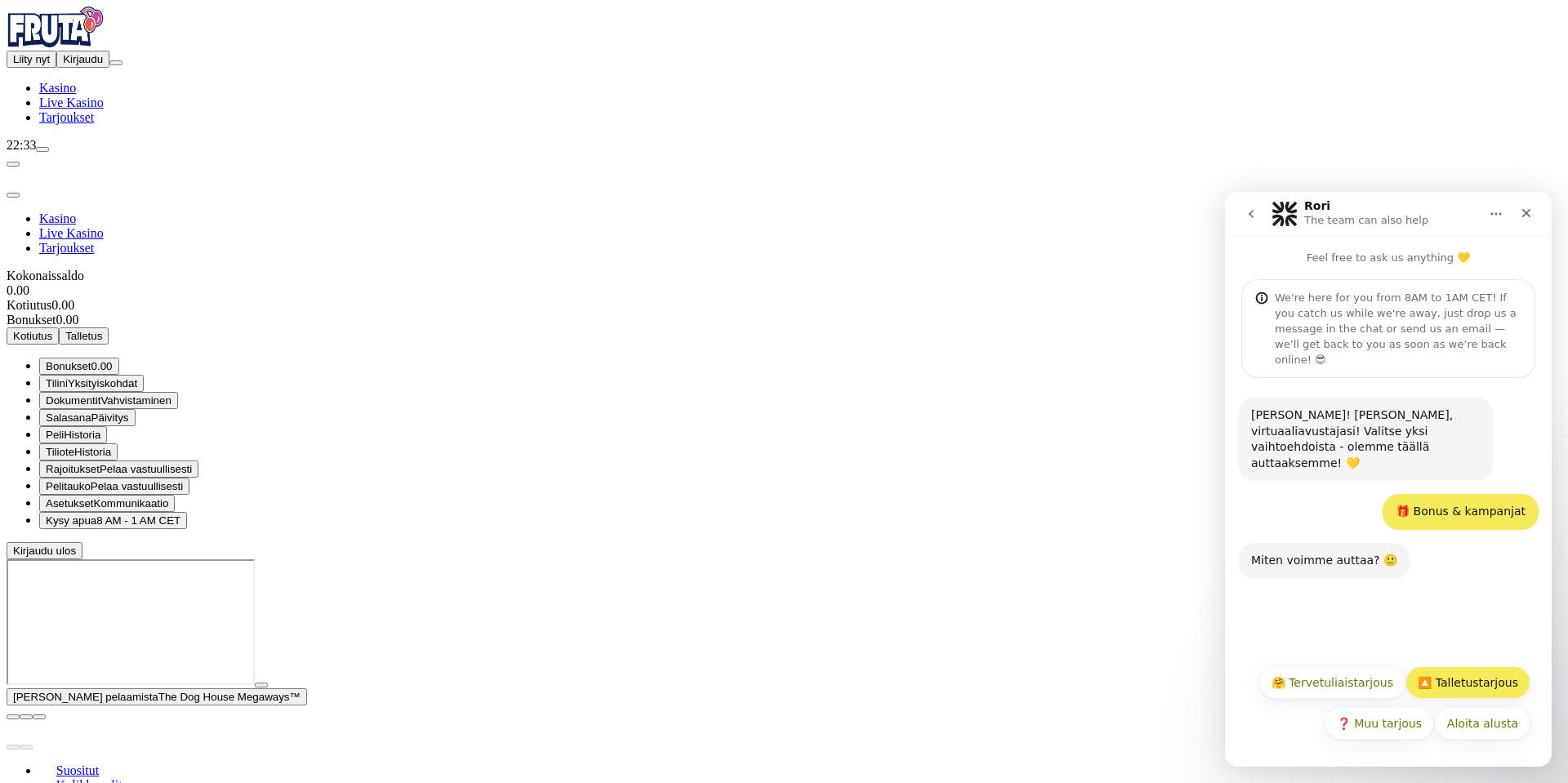
click at [1466, 688] on button "🔼 Talletustarjous" at bounding box center [1468, 683] width 125 height 32
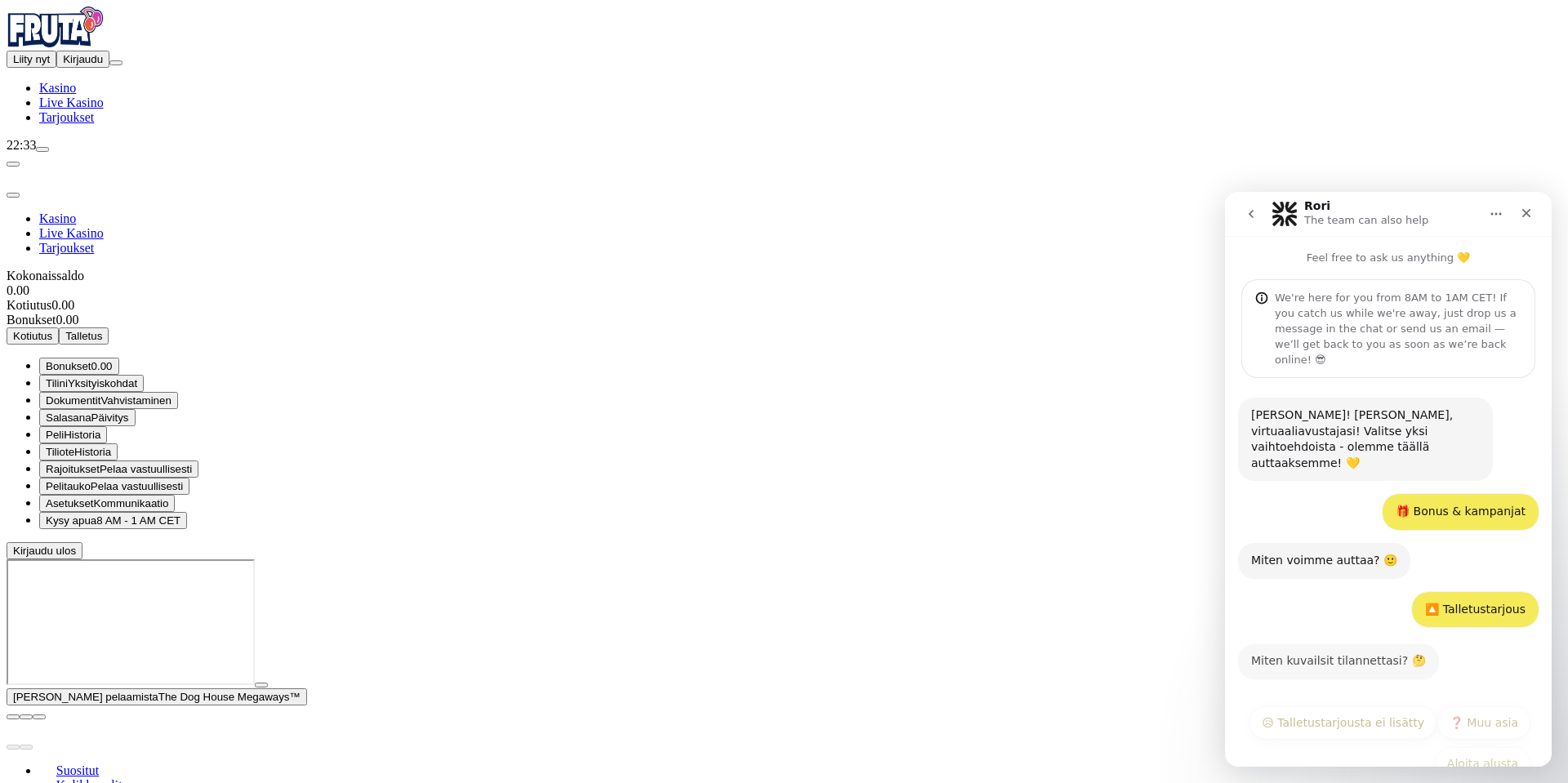
scroll to position [8, 0]
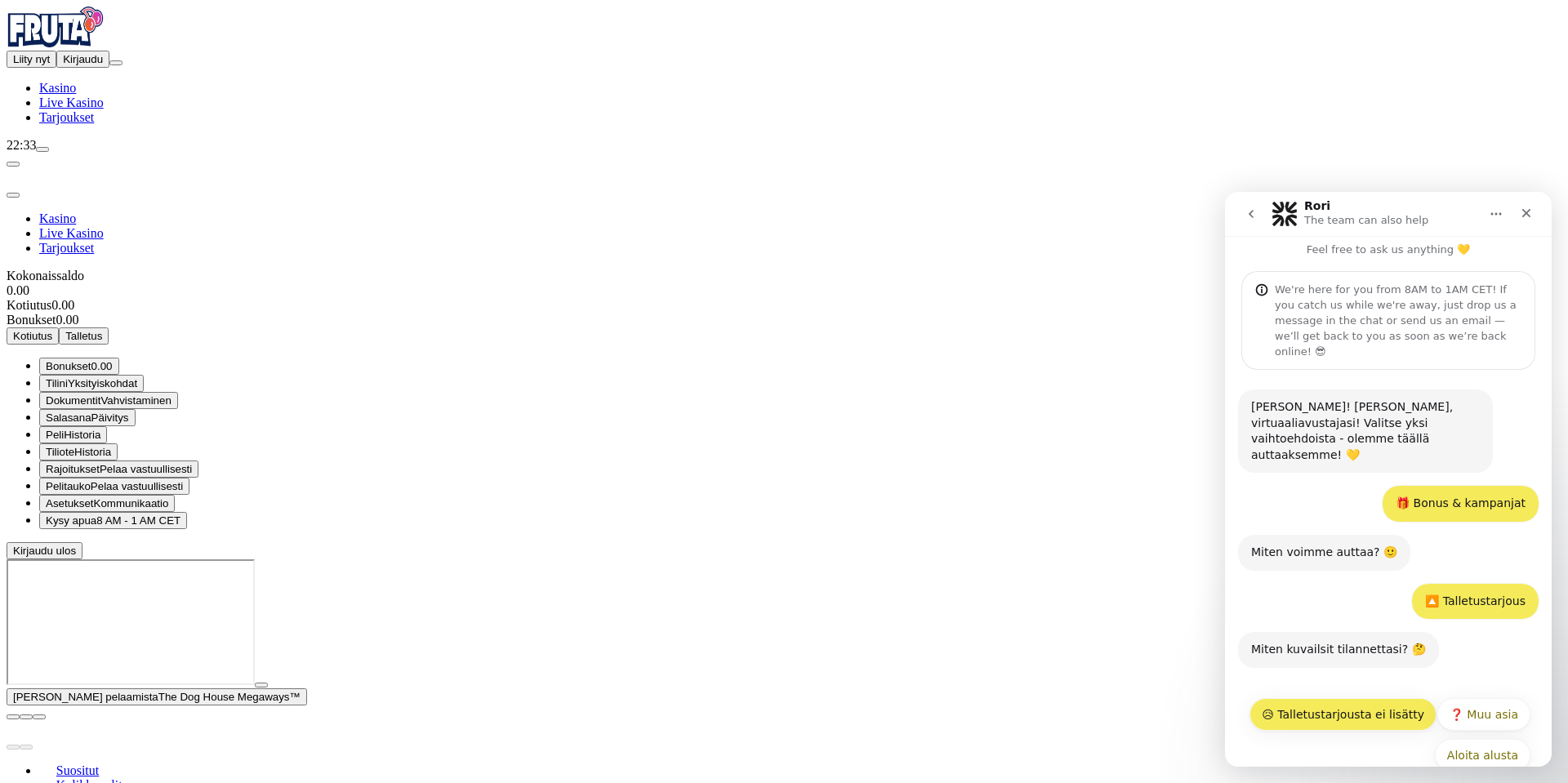
click at [1349, 698] on button "😥 Talletustarjousta ei lisätty" at bounding box center [1343, 714] width 187 height 32
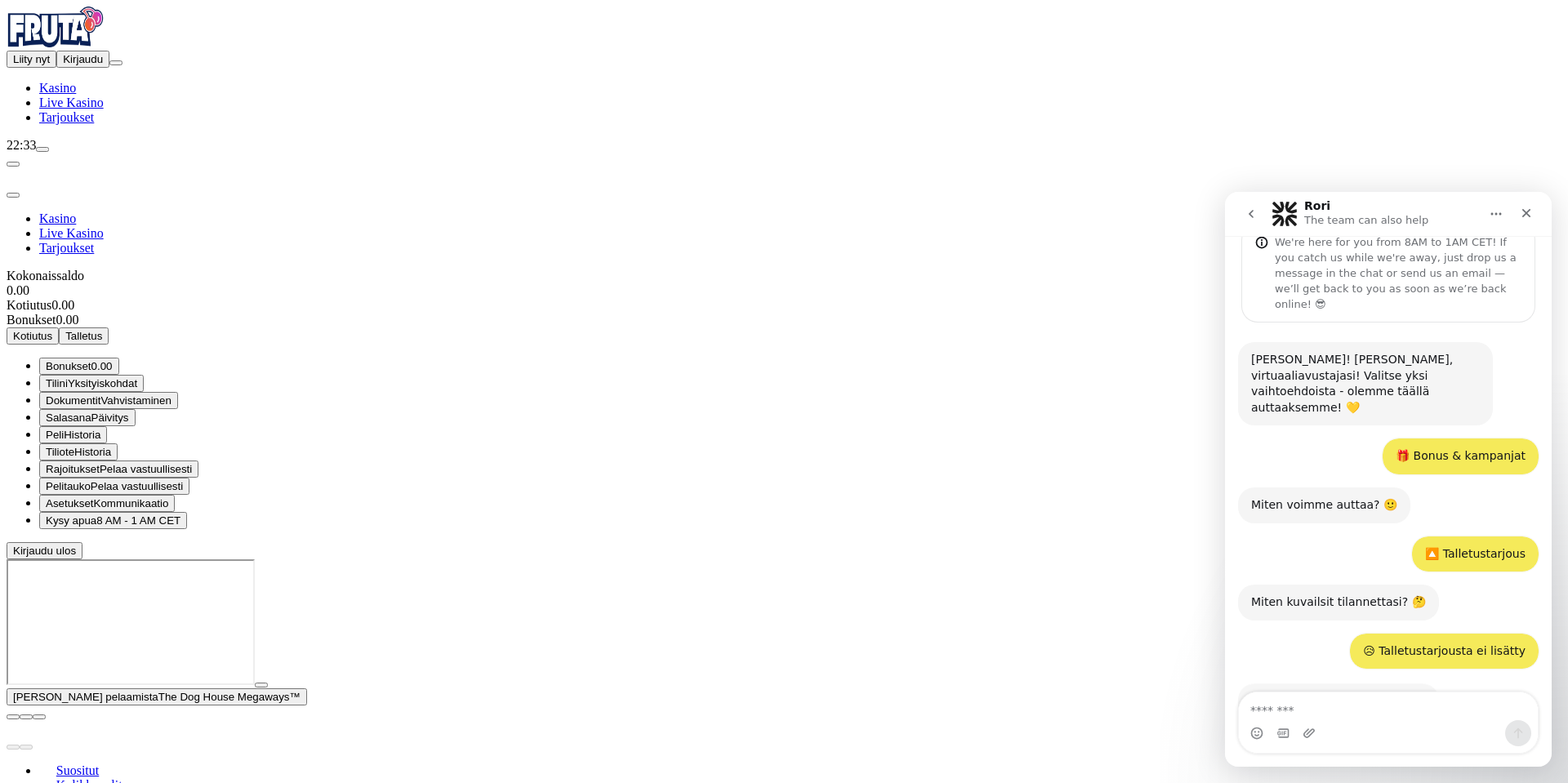
scroll to position [126, 0]
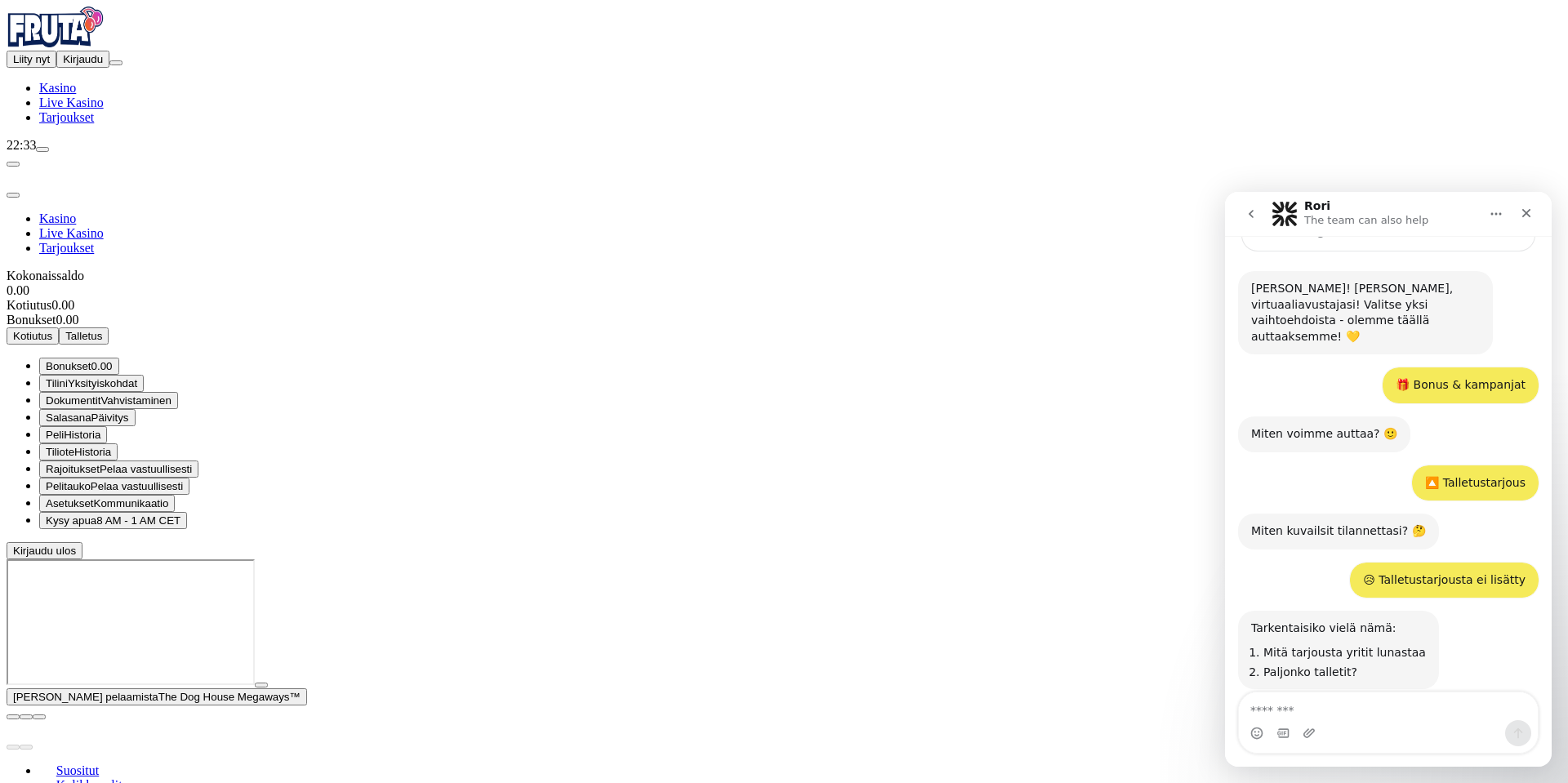
click at [1351, 705] on textarea "Message…" at bounding box center [1388, 706] width 298 height 28
type textarea "**********"
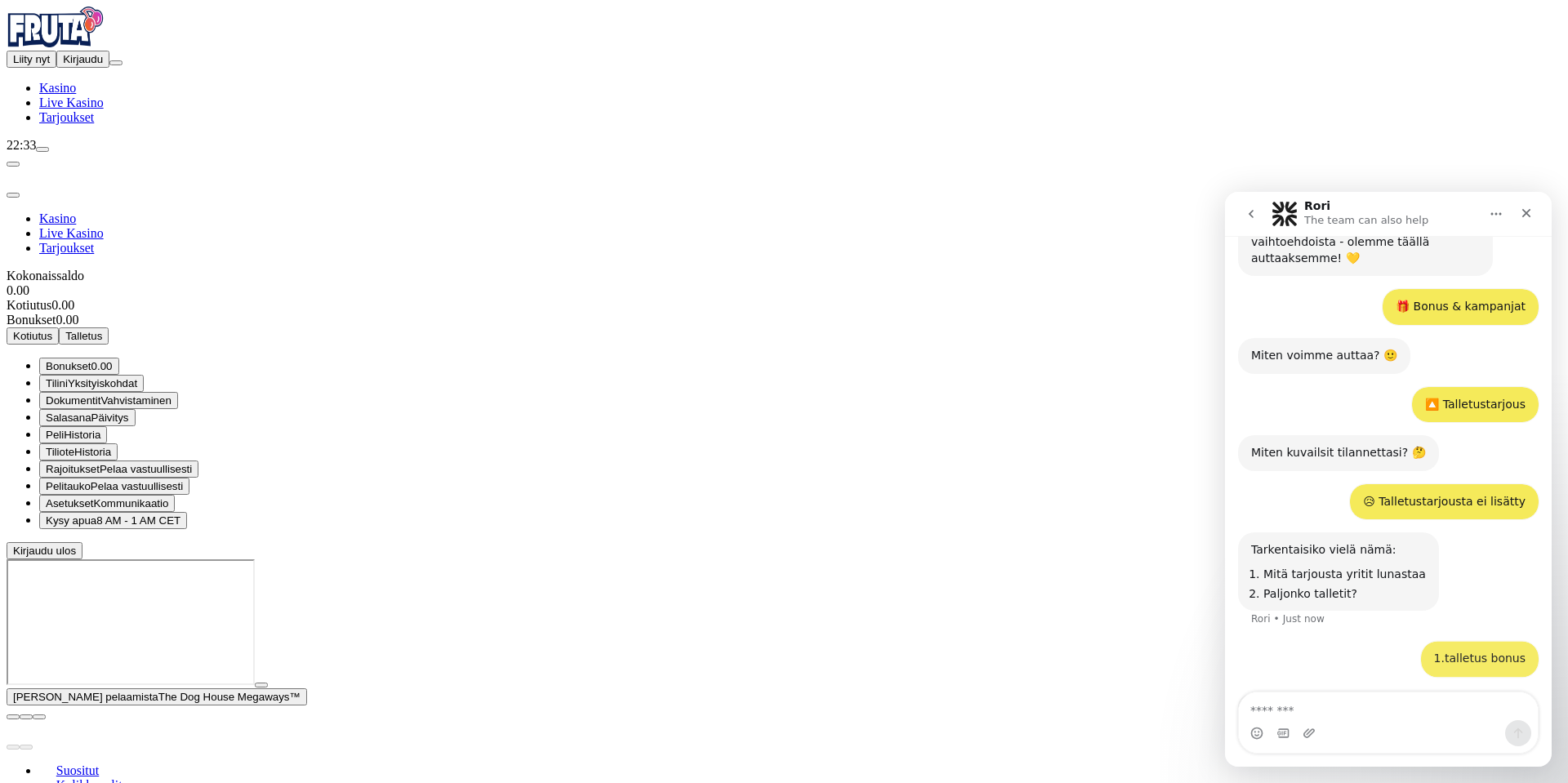
scroll to position [228, 0]
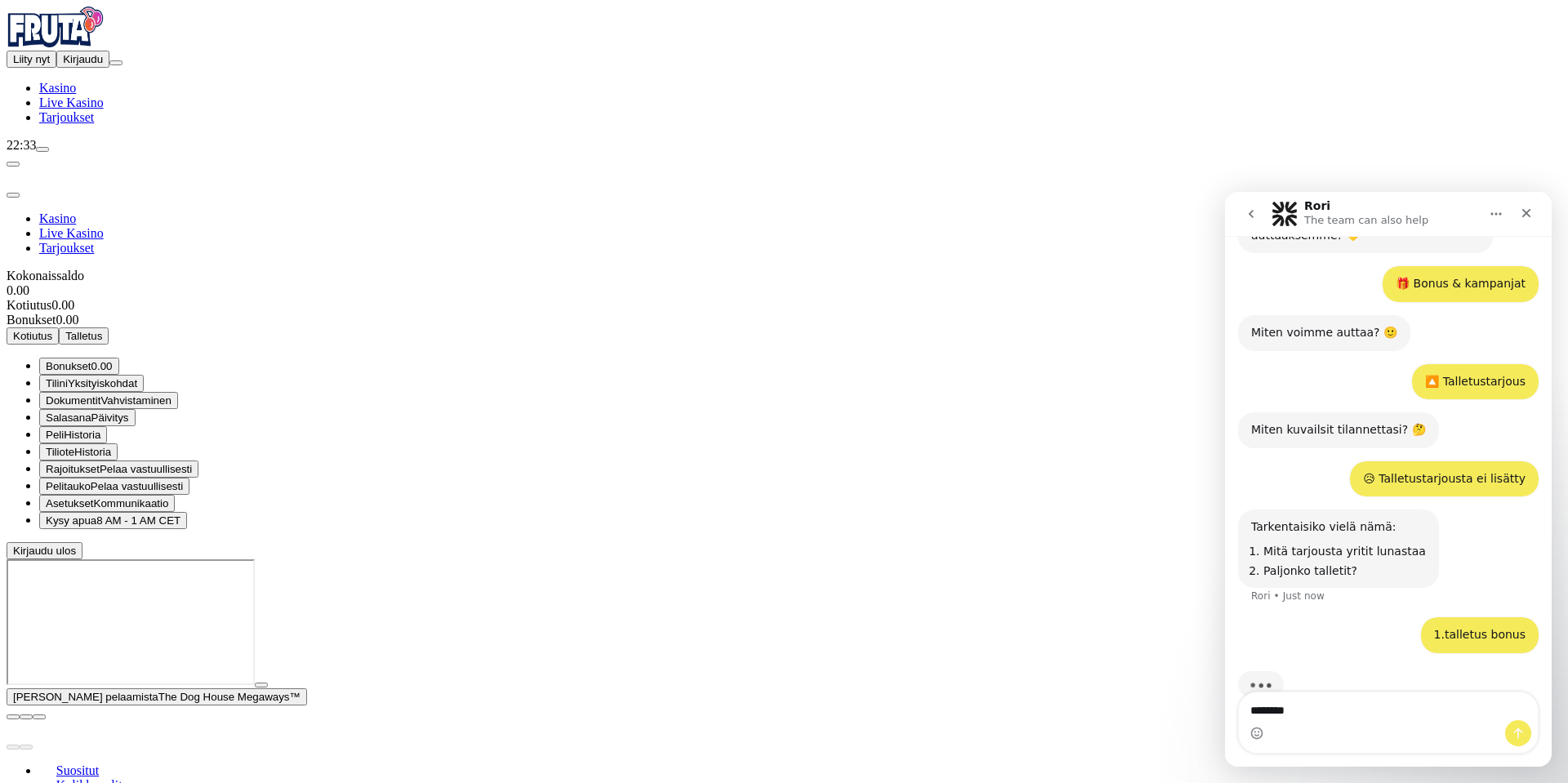
type textarea "*********"
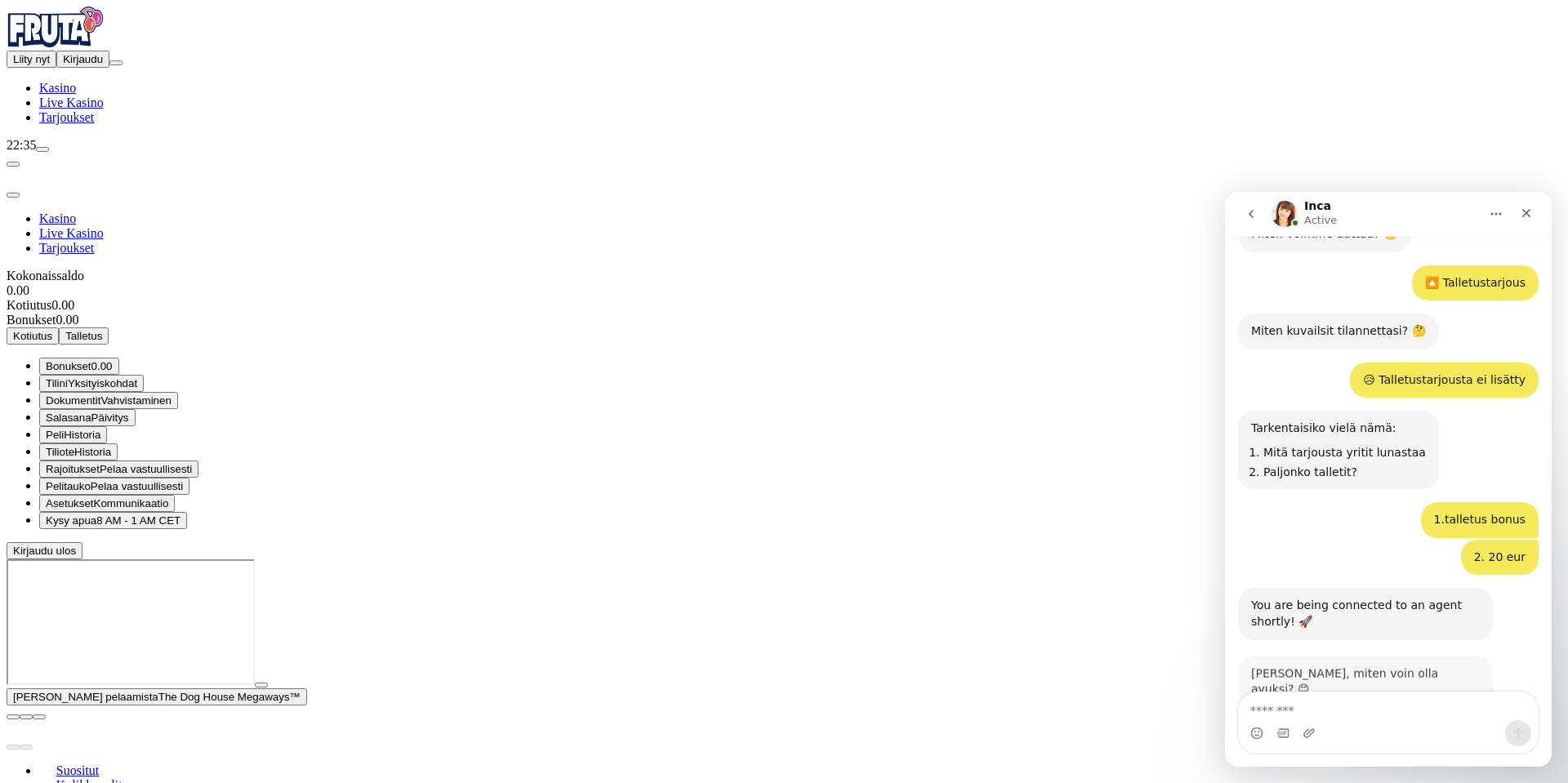
scroll to position [326, 0]
click at [1363, 717] on textarea "Message…" at bounding box center [1388, 706] width 298 height 28
type textarea "*"
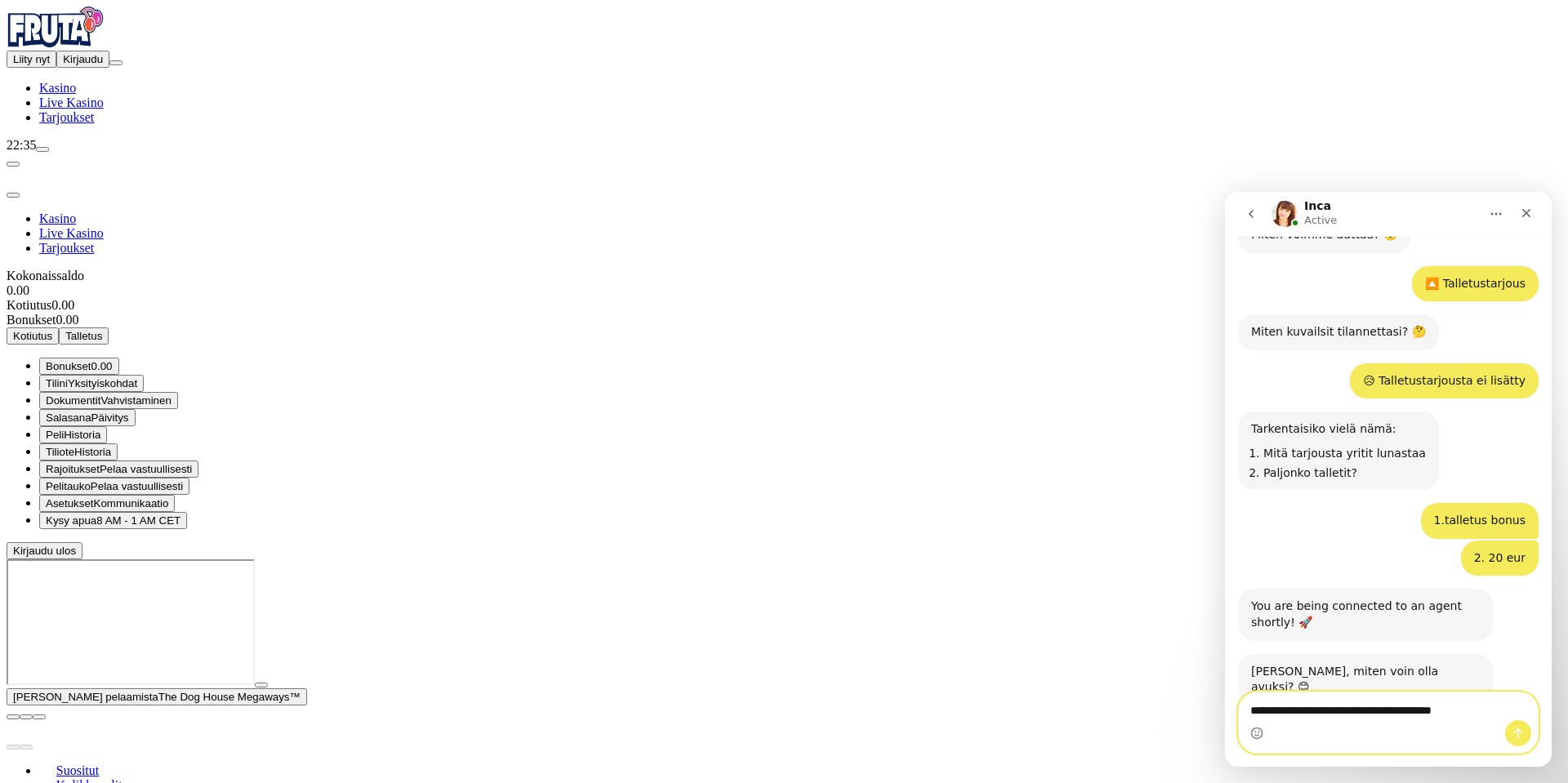
type textarea "**********"
type textarea "*"
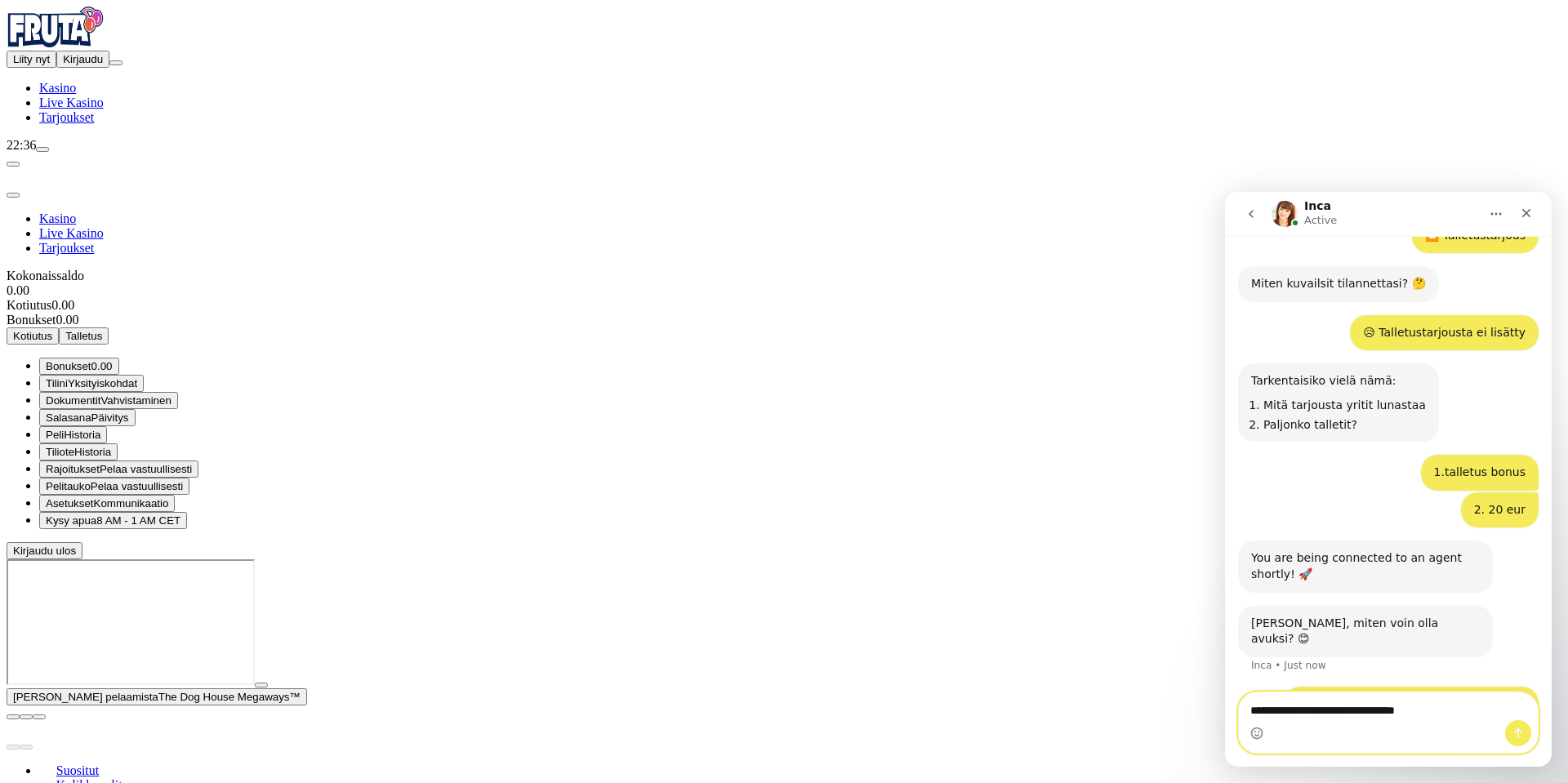
type textarea "**********"
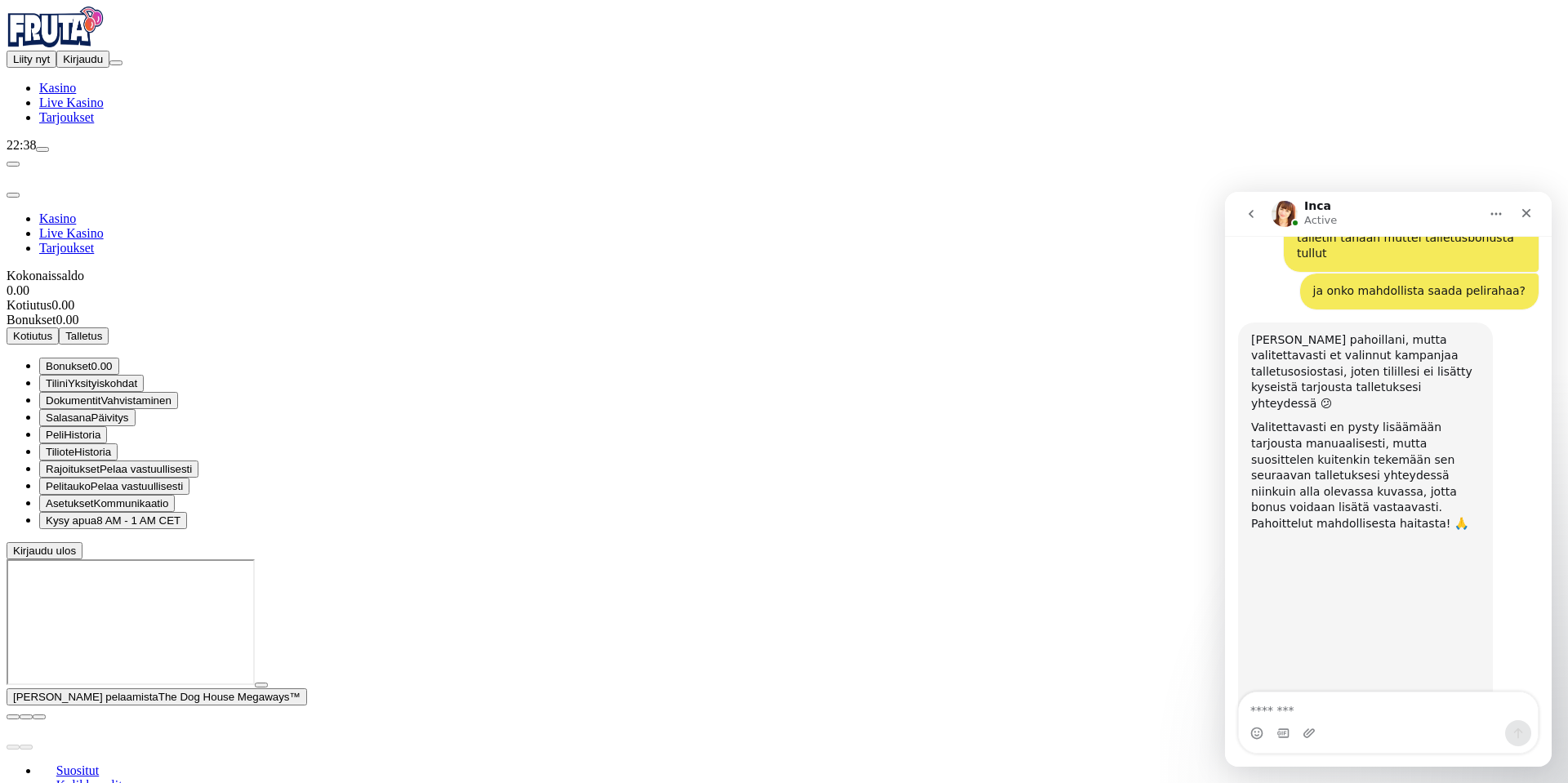
scroll to position [825, 0]
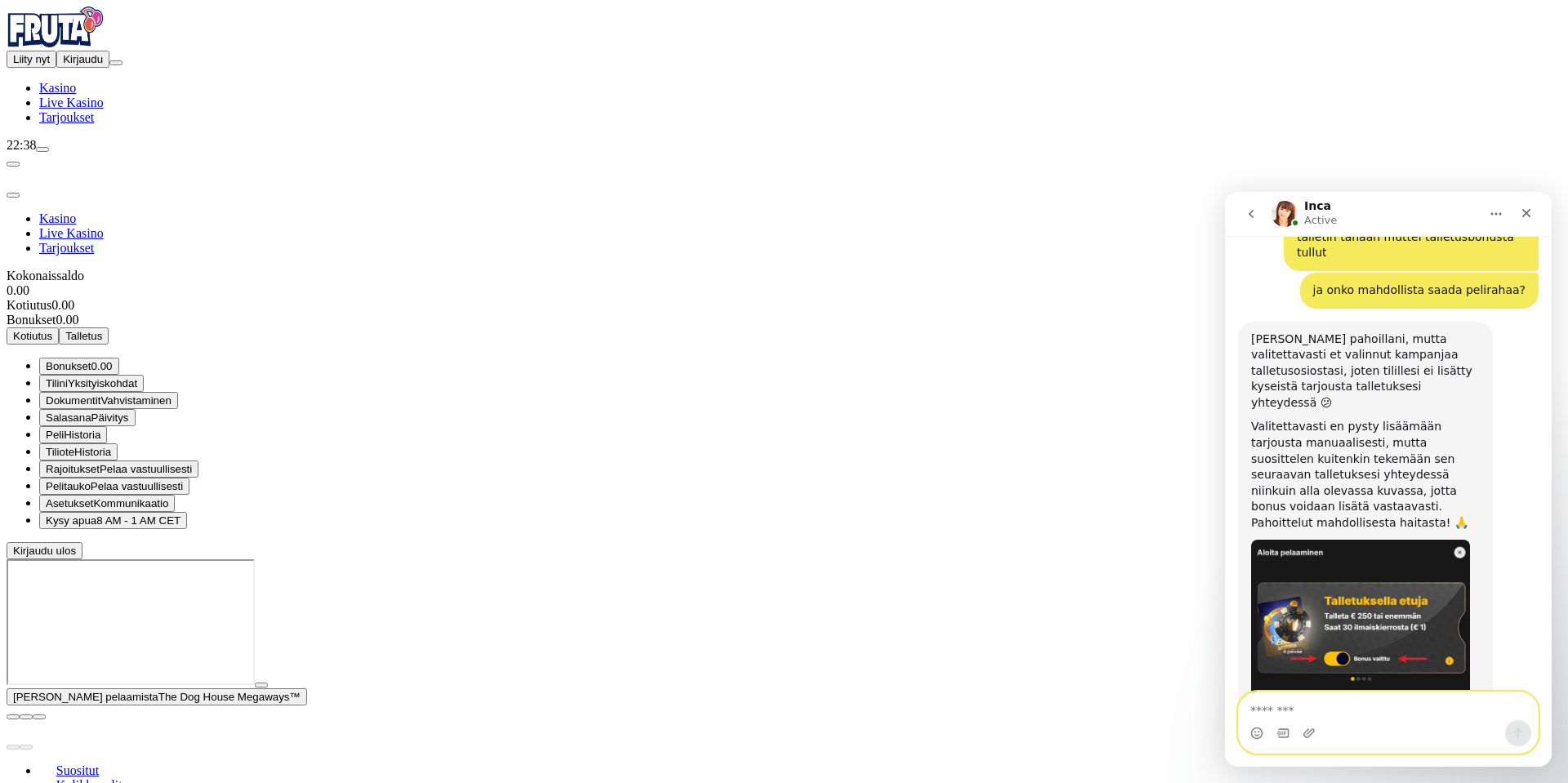
click at [1353, 707] on textarea "Message…" at bounding box center [1388, 706] width 298 height 28
type textarea "**********"
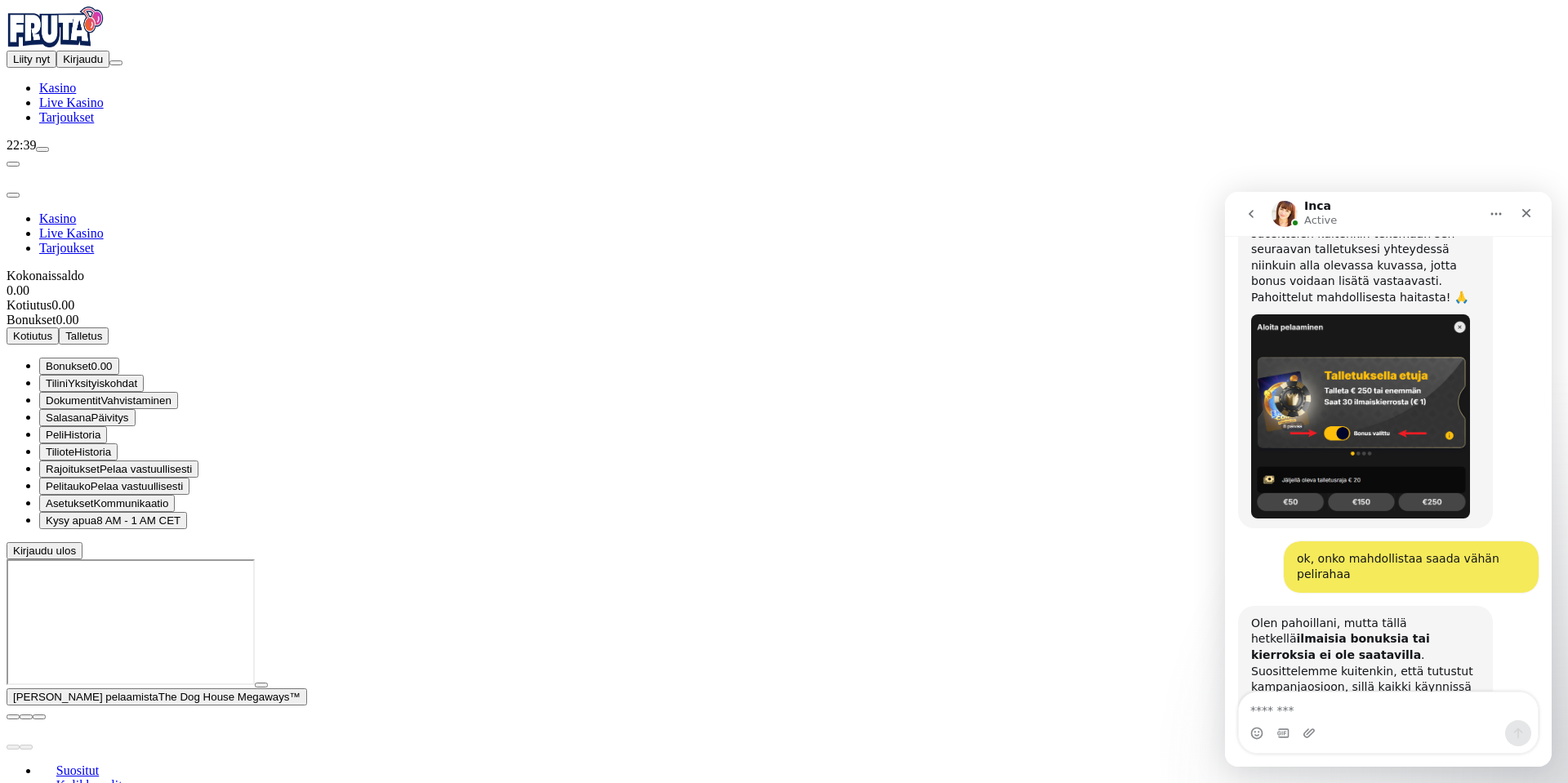
scroll to position [1066, 0]
